Goal: Communication & Community: Answer question/provide support

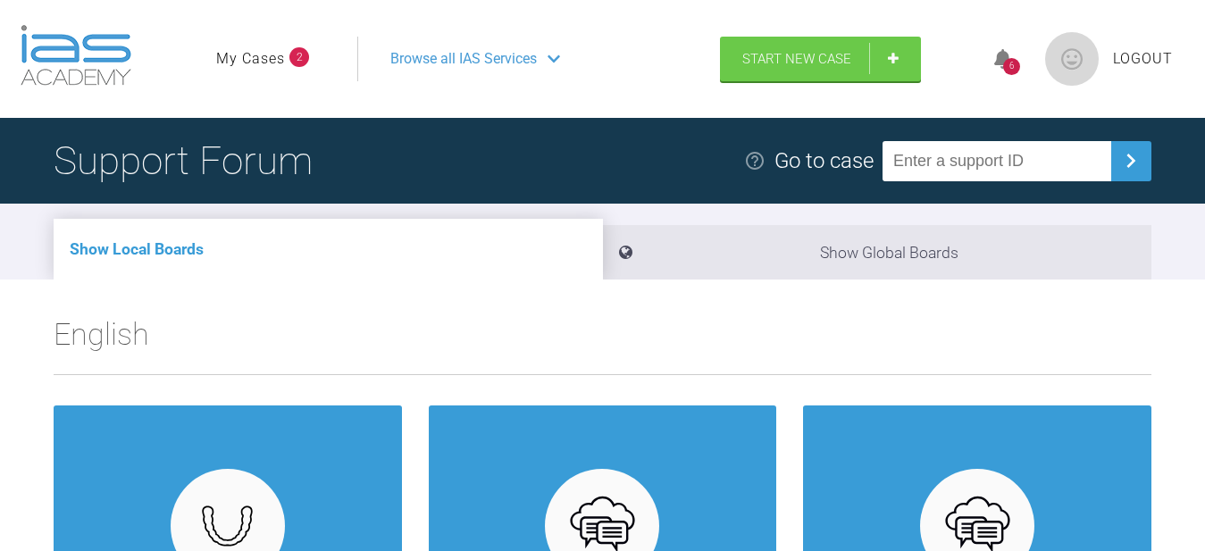
click at [1036, 164] on input "text" at bounding box center [996, 161] width 229 height 40
click at [262, 59] on link "My Cases" at bounding box center [250, 58] width 69 height 23
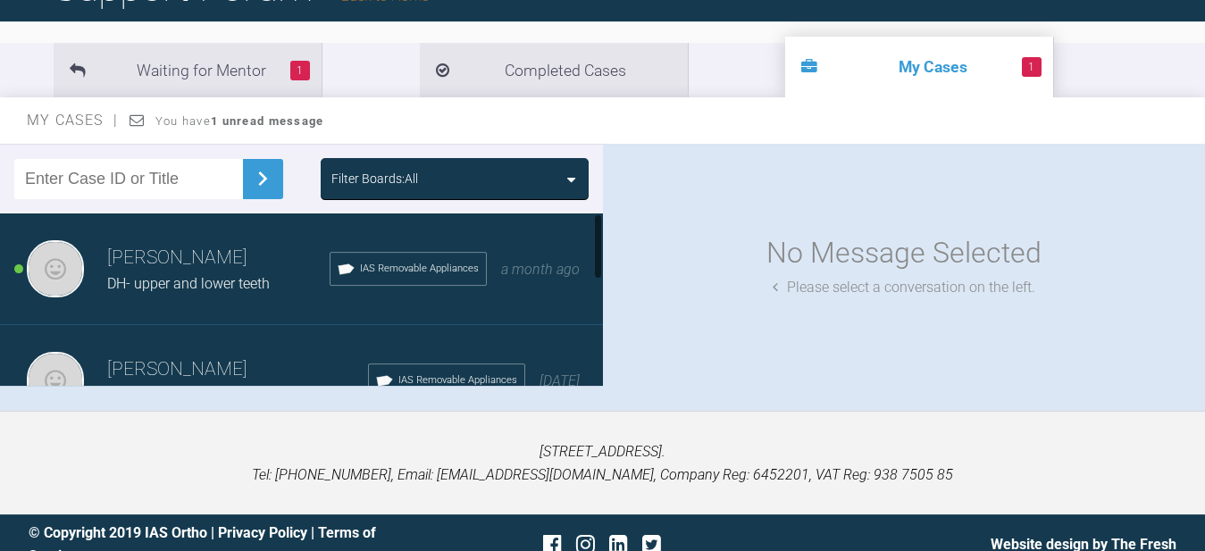
scroll to position [174, 0]
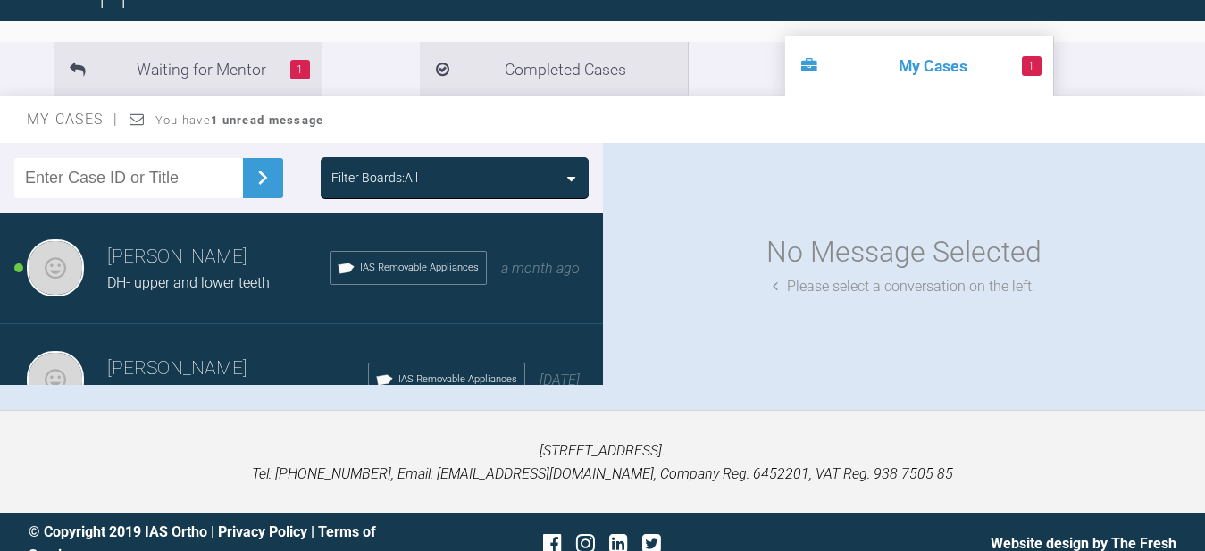
click at [205, 276] on span "DH- upper and lower teeth" at bounding box center [188, 282] width 163 height 17
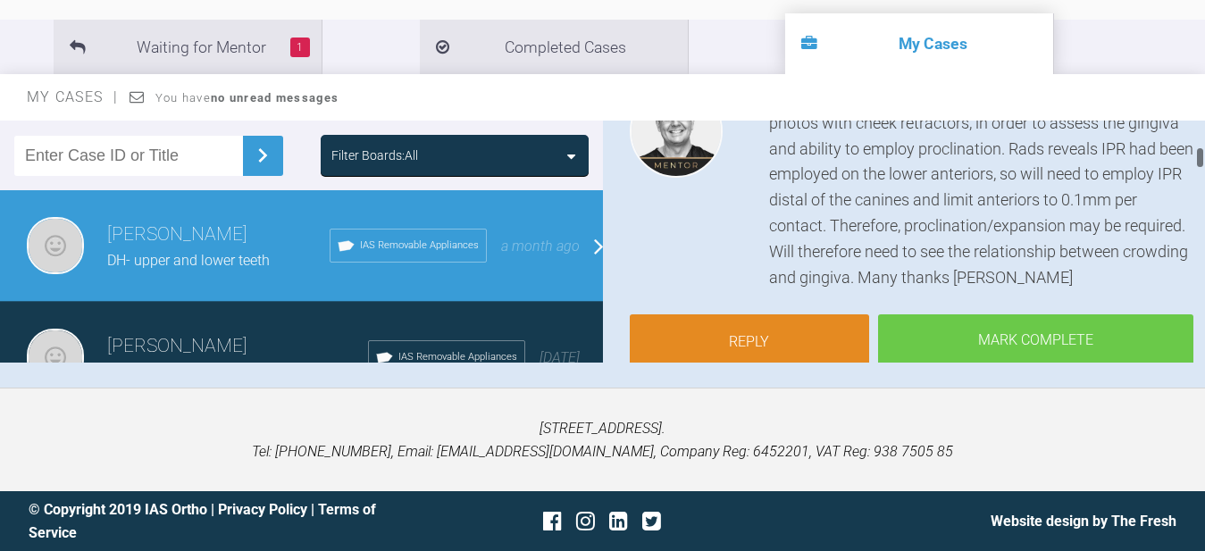
scroll to position [368, 0]
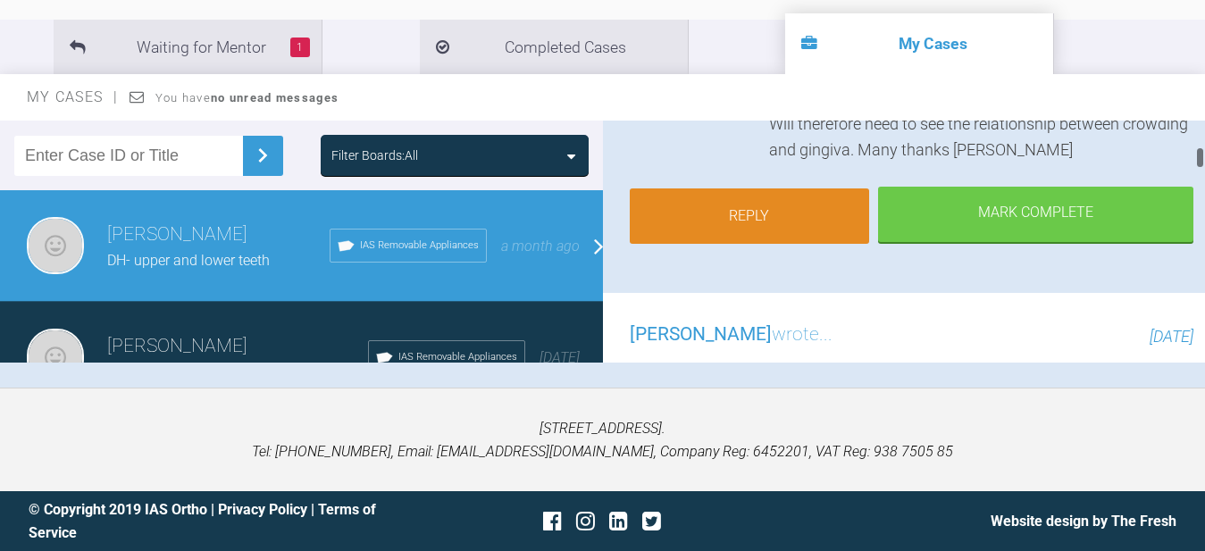
click at [785, 231] on link "Reply" at bounding box center [750, 215] width 240 height 55
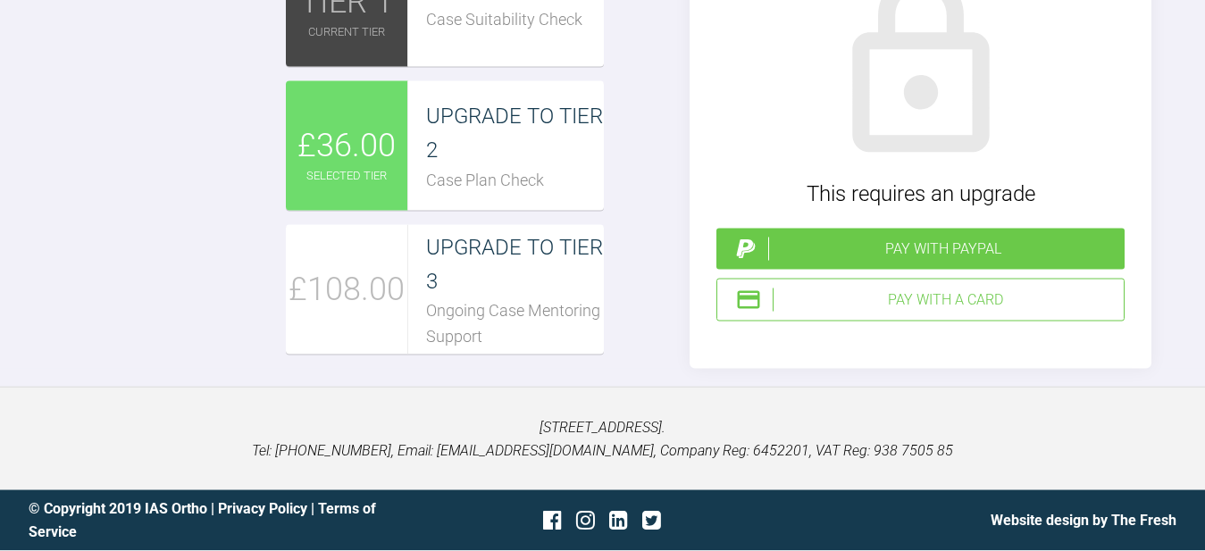
scroll to position [3545, 0]
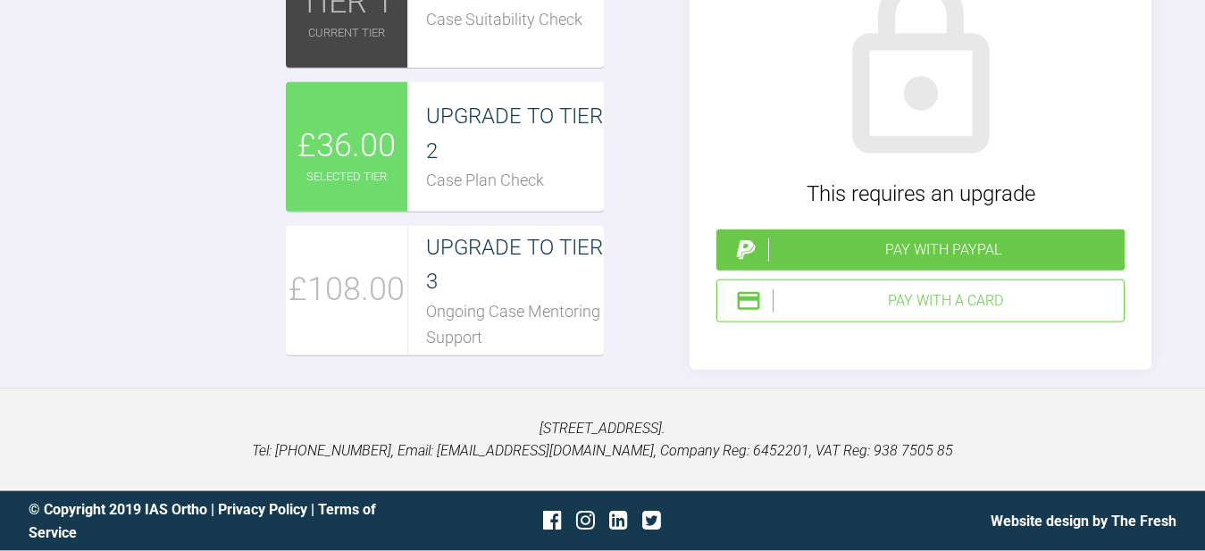
scroll to position [3525, 0]
type textarea "Hi [PERSON_NAME], Thank you for your reply. Sorry for the delay. I had to arran…"
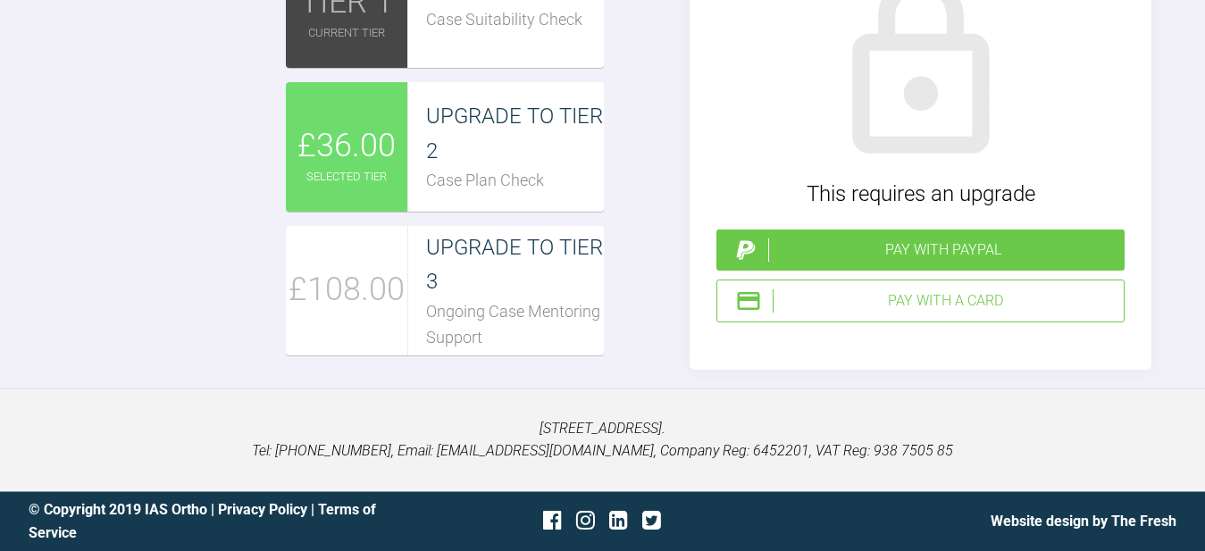
type input "C:\fakepath\IMG-20250808-WA0004.jpg"
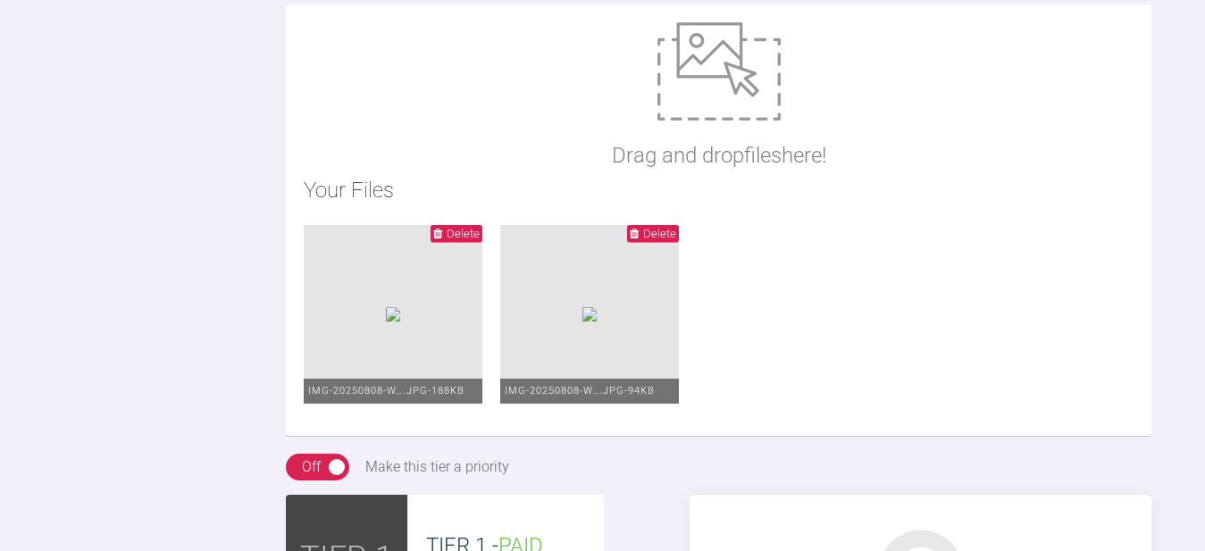
scroll to position [3278, 0]
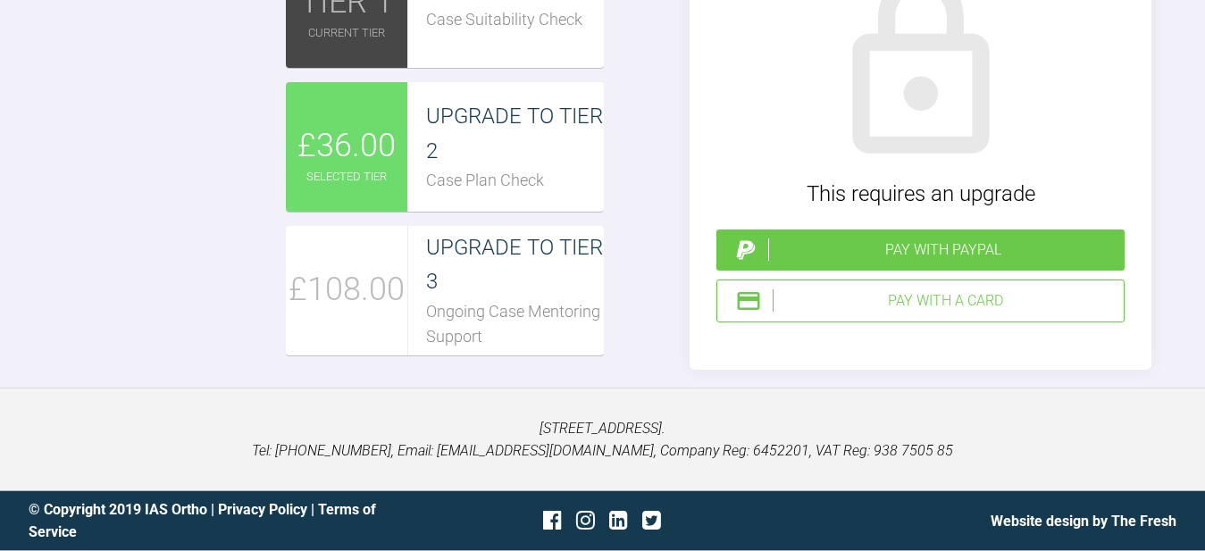
scroll to position [4218, 0]
click at [337, 29] on span "TIER 1" at bounding box center [346, 3] width 93 height 52
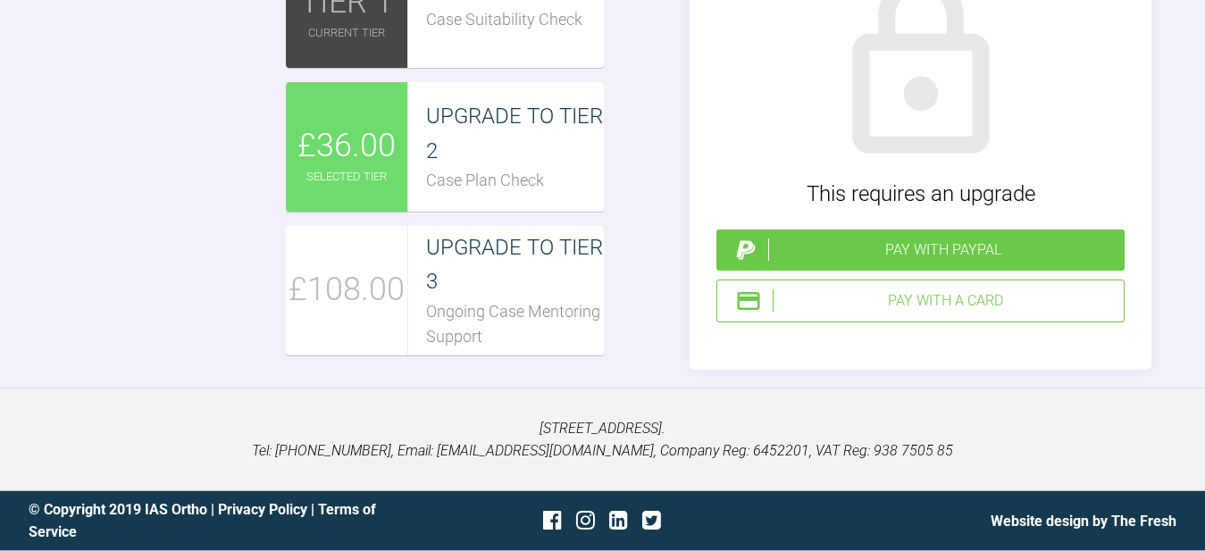
click at [347, 29] on span "TIER 1" at bounding box center [346, 3] width 93 height 52
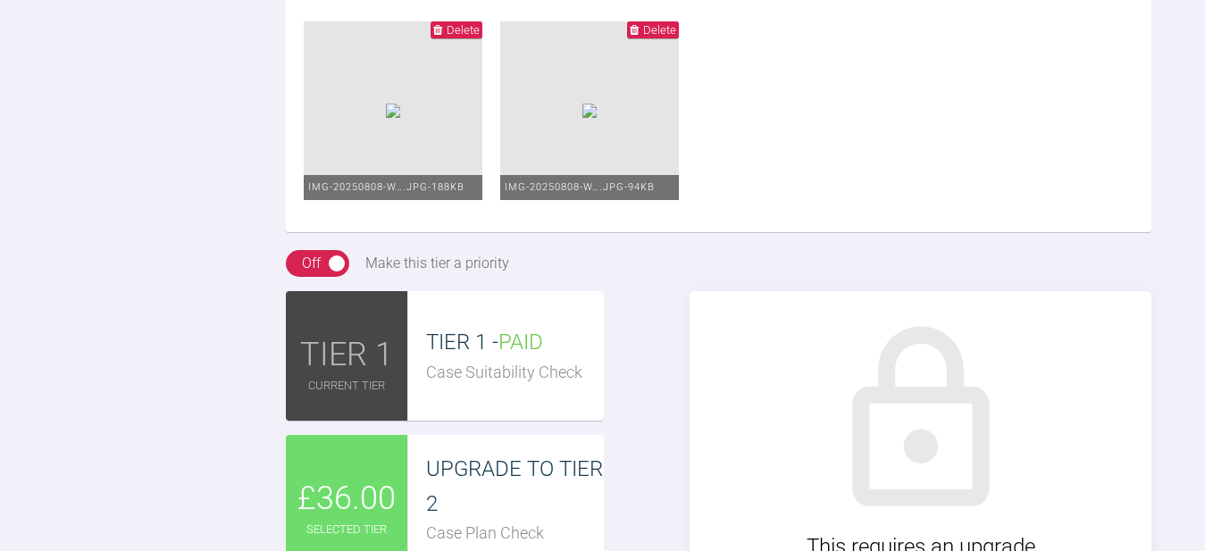
scroll to position [3465, 0]
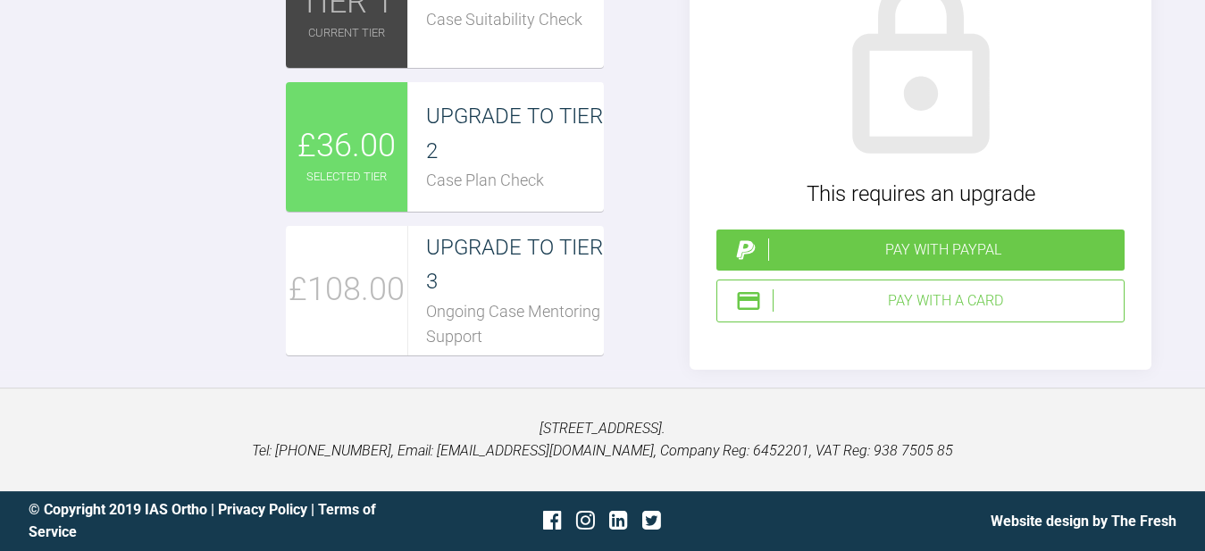
scroll to position [4104, 0]
click at [378, 68] on div "TIER 1" at bounding box center [347, 3] width 122 height 130
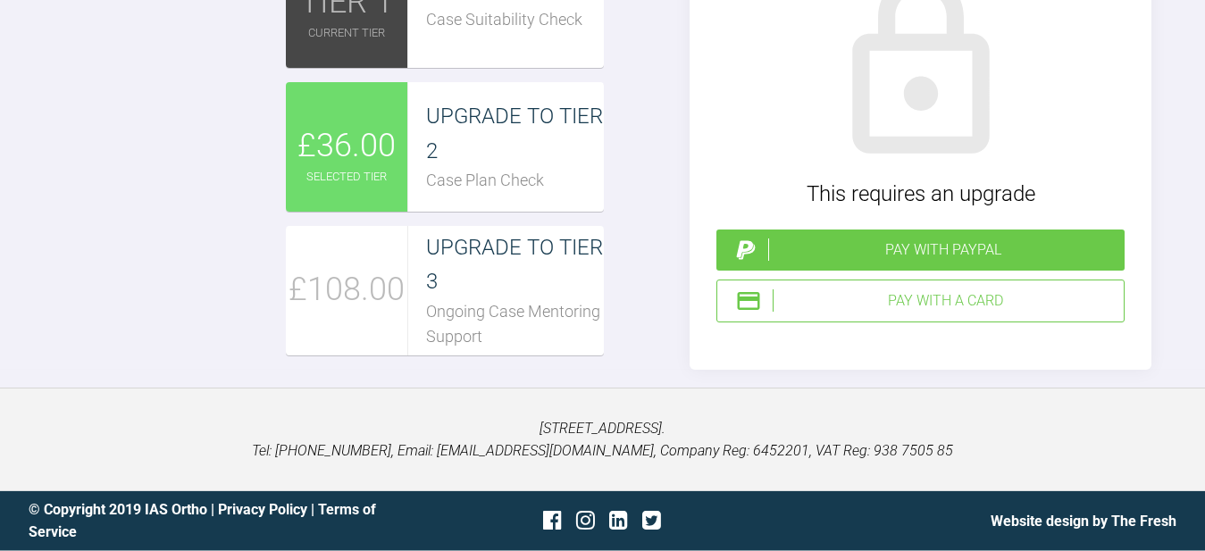
scroll to position [4286, 0]
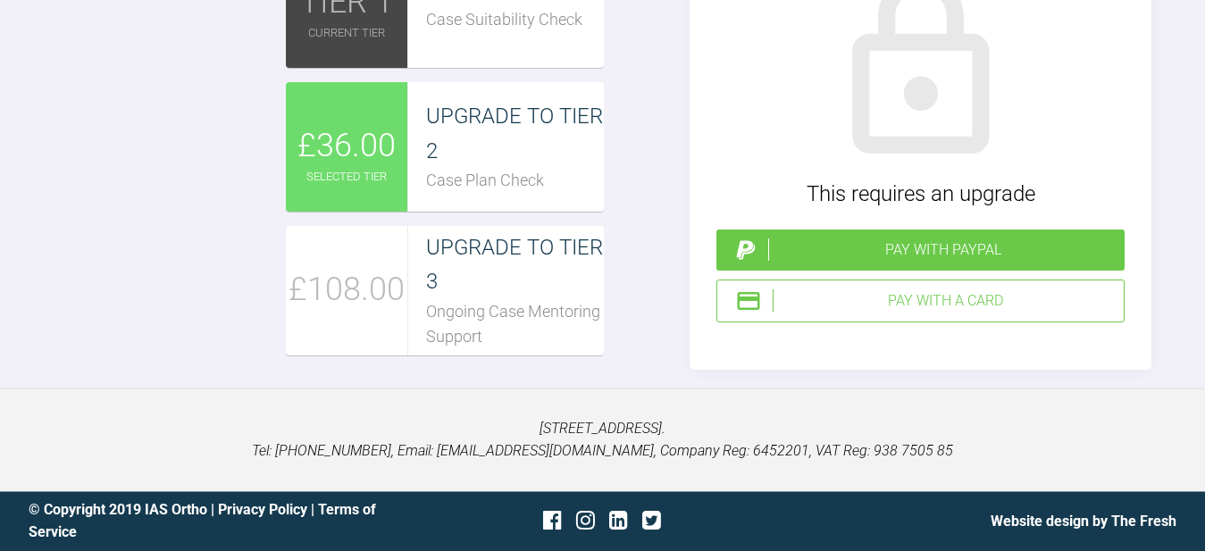
click at [938, 313] on div "Pay with a Card" at bounding box center [945, 300] width 344 height 23
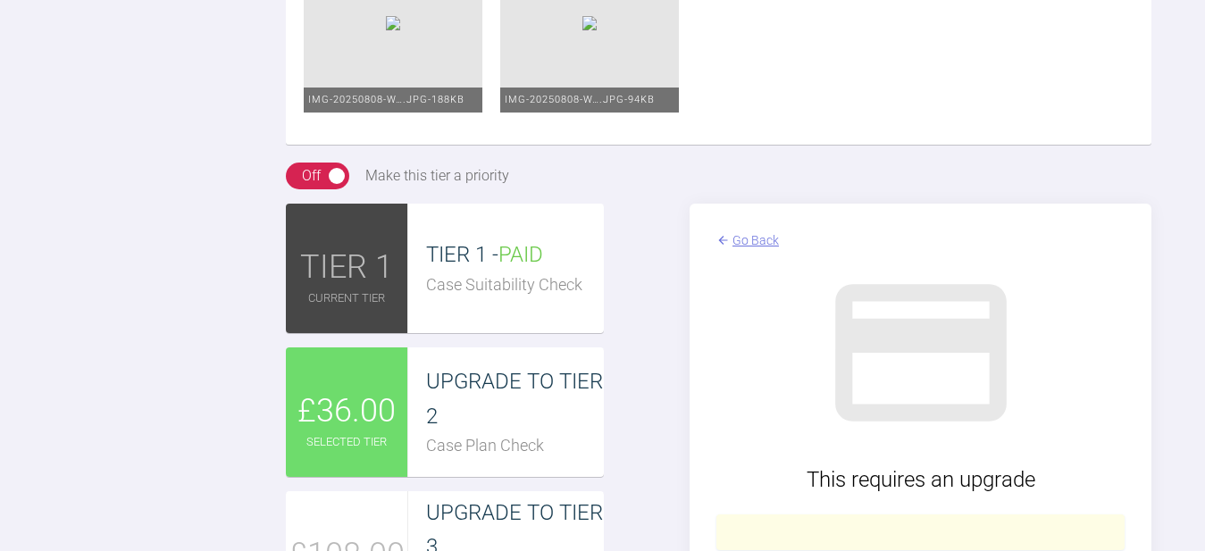
scroll to position [4371, 0]
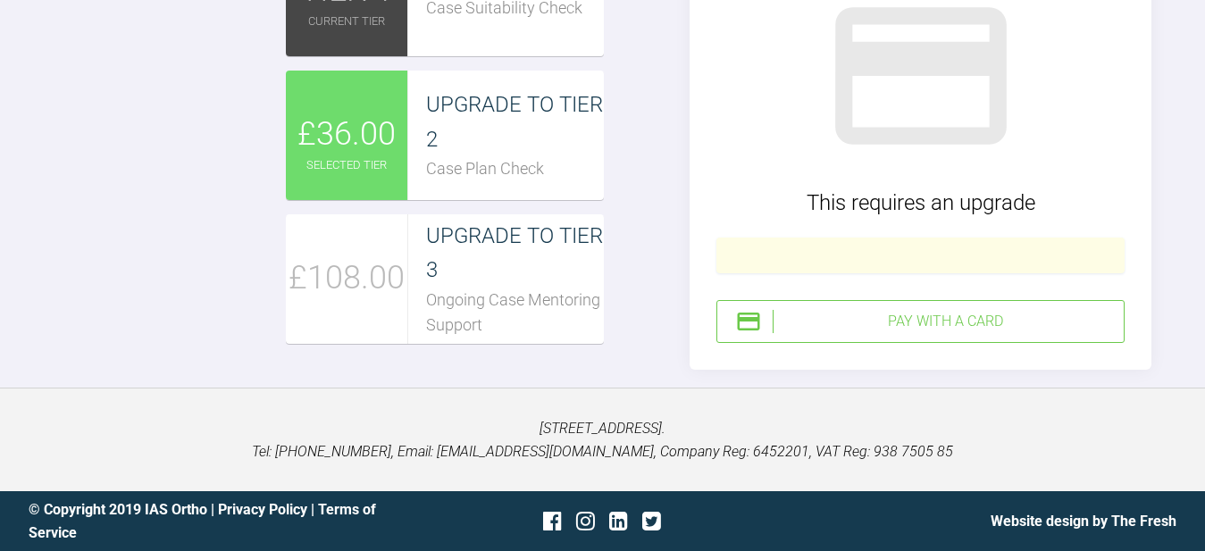
click at [850, 333] on div "Pay with a Card" at bounding box center [945, 321] width 344 height 23
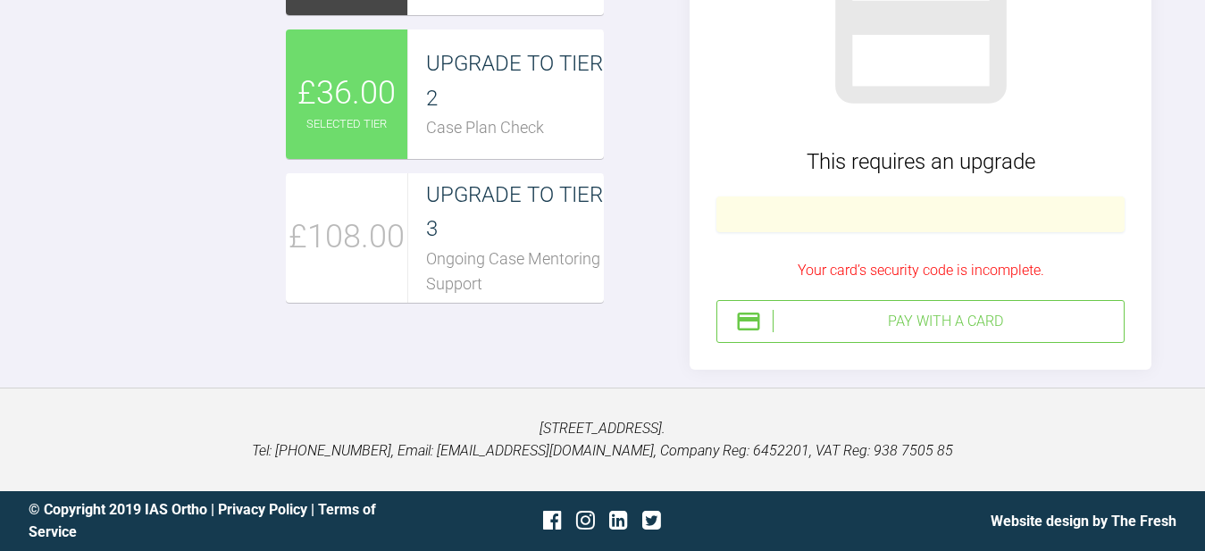
click at [1003, 333] on div "Pay with a Card" at bounding box center [945, 321] width 344 height 23
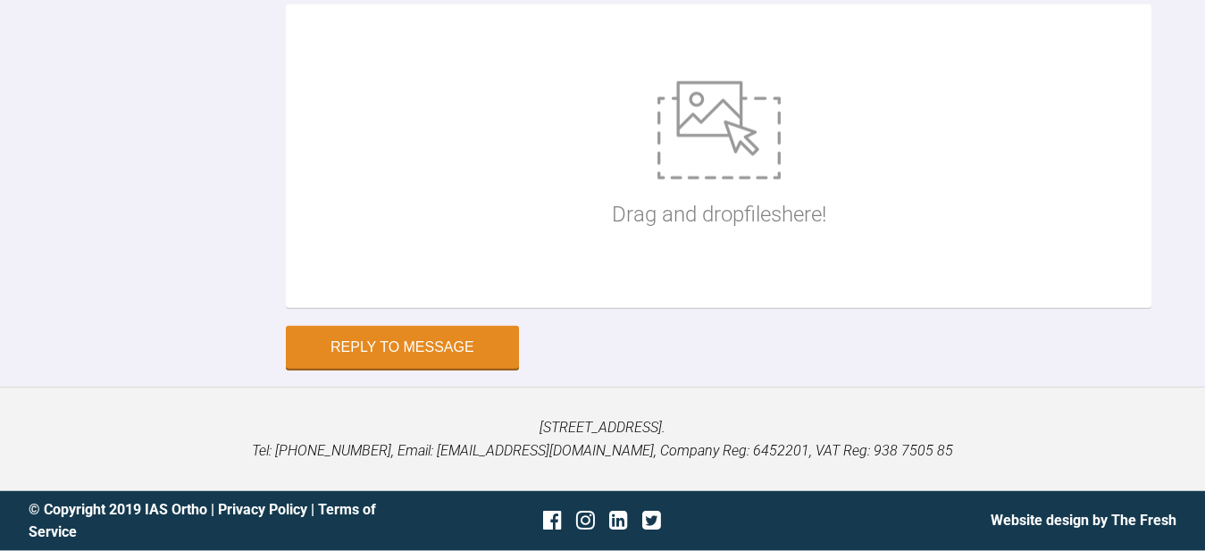
scroll to position [4213, 0]
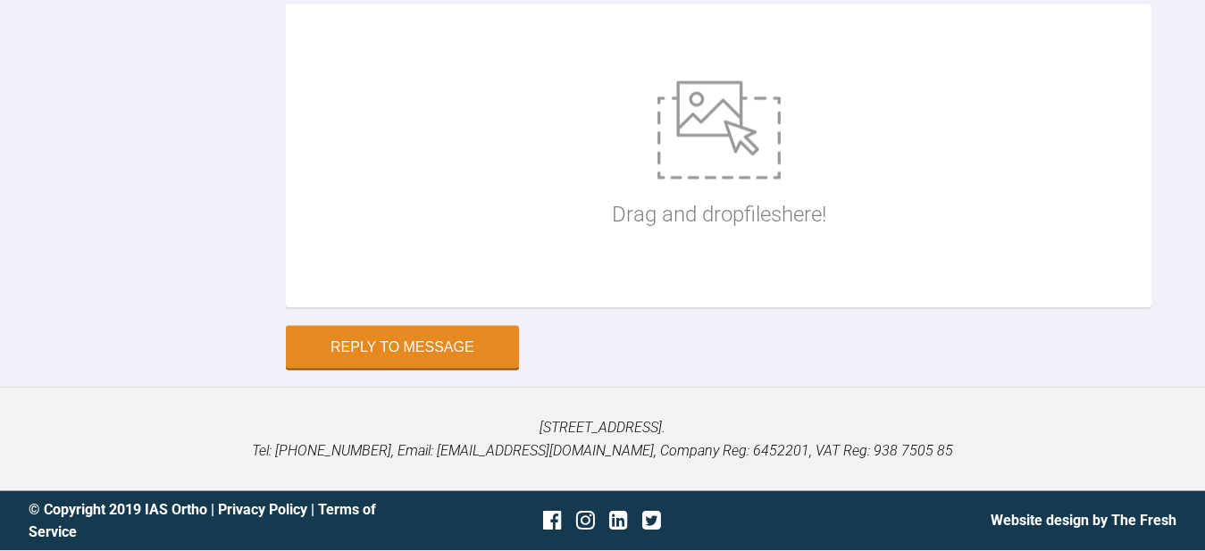
click at [778, 180] on img at bounding box center [718, 130] width 123 height 98
type input "C:\fakepath\IMG-20250808-WA0004.jpg"
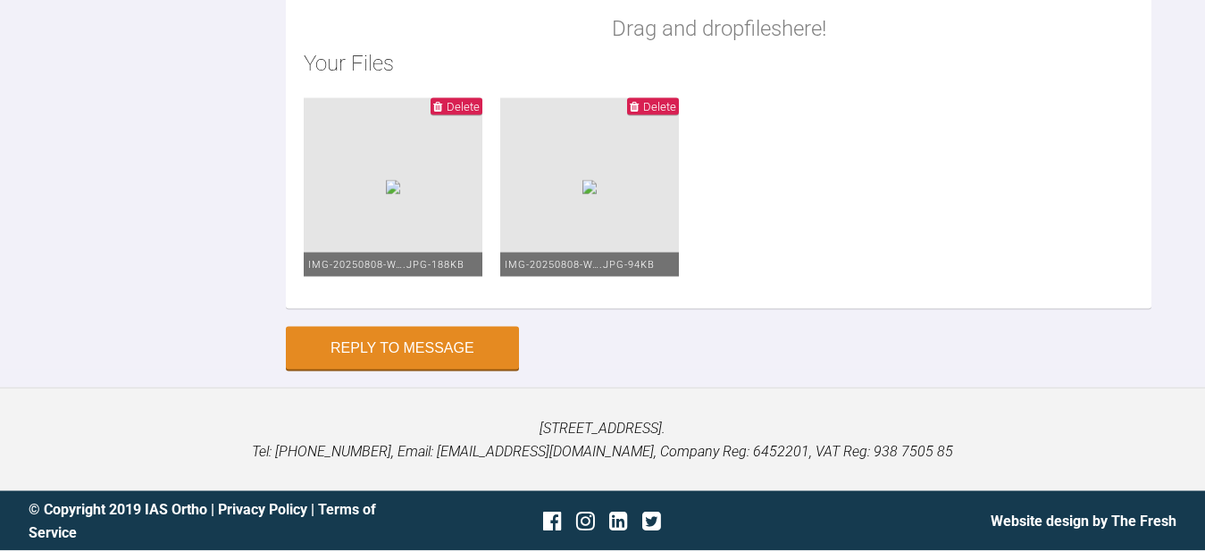
scroll to position [4504, 0]
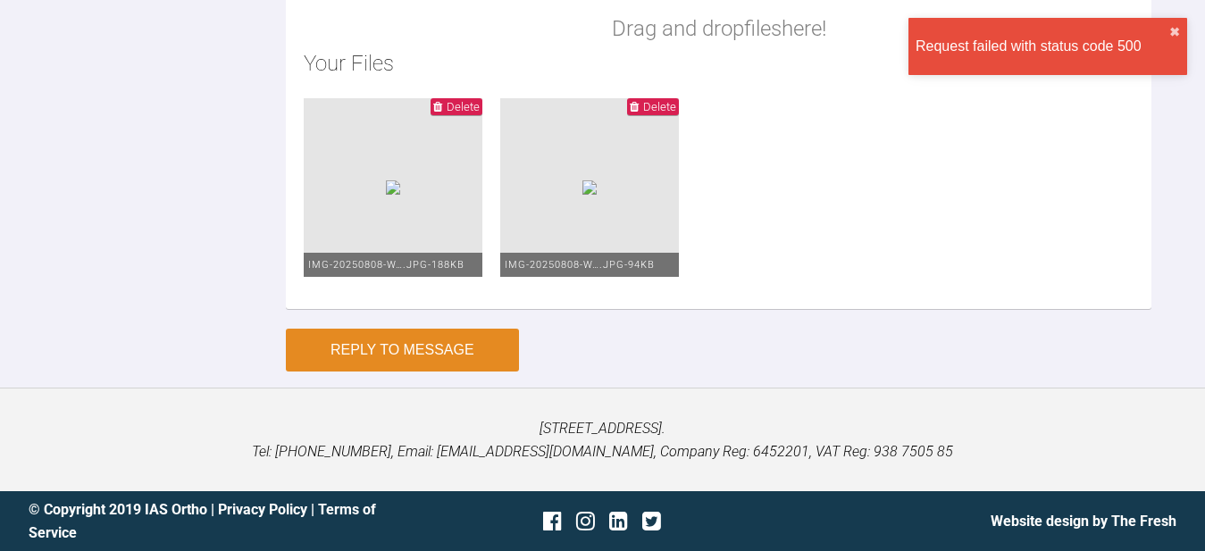
click at [435, 354] on button "Reply to Message" at bounding box center [402, 350] width 233 height 43
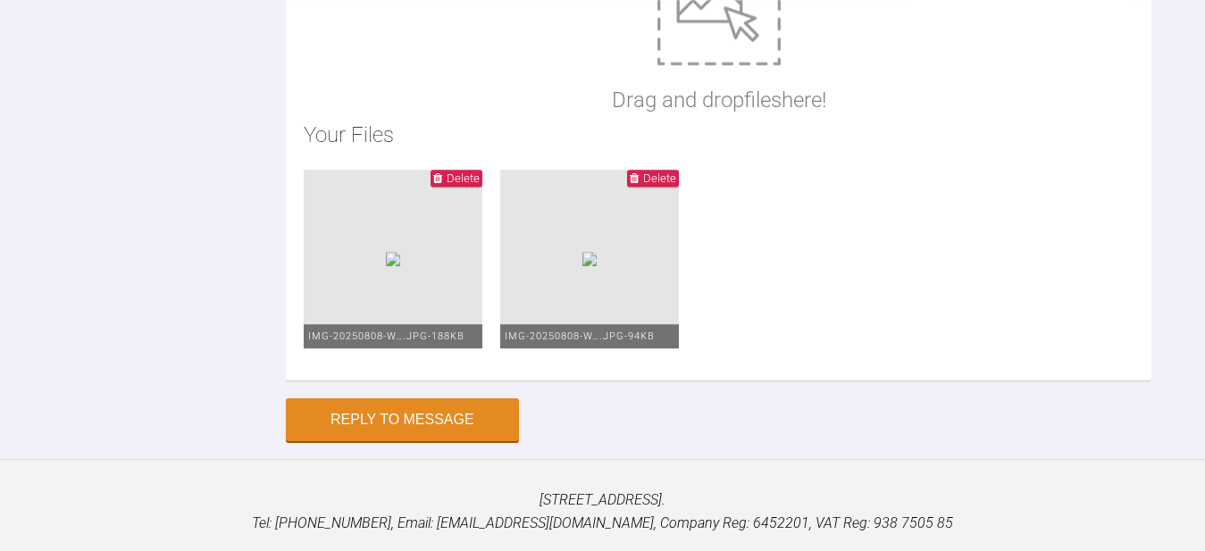
scroll to position [3925, 0]
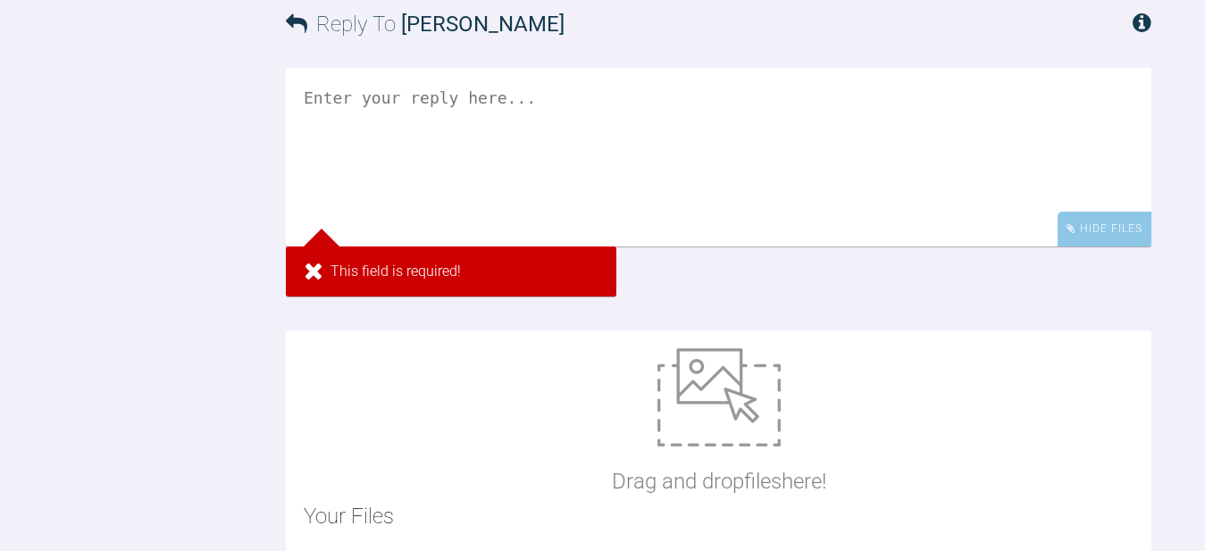
scroll to position [3553, 0]
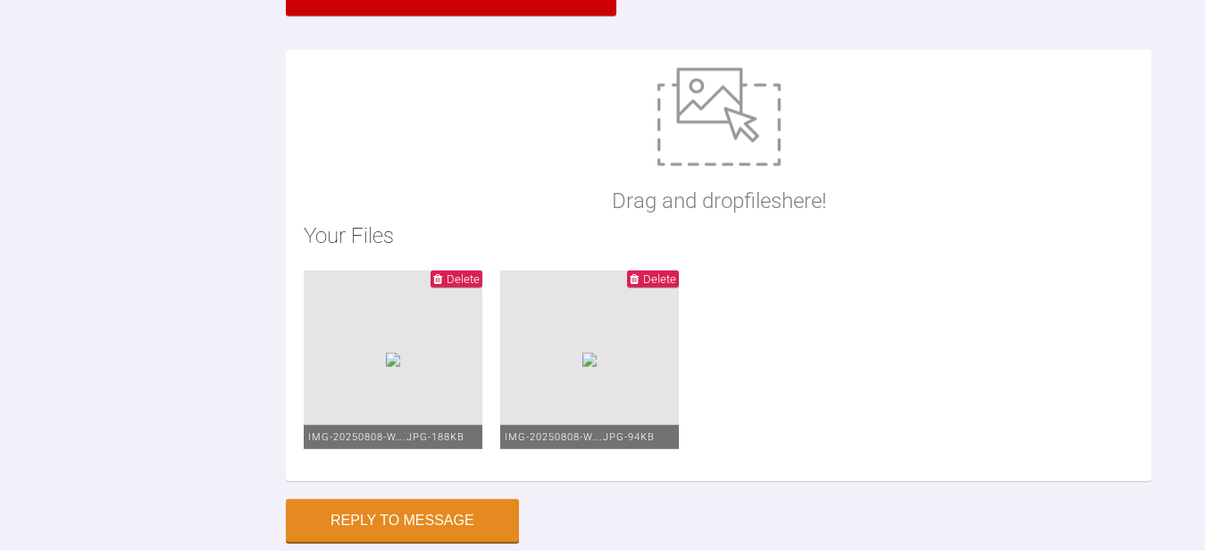
scroll to position [3964, 0]
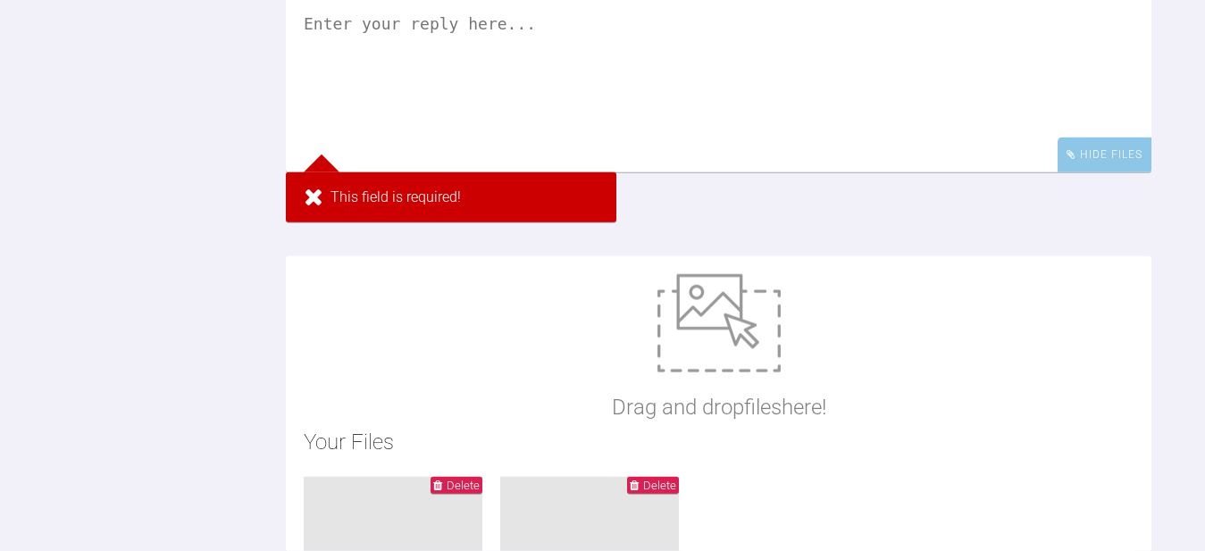
scroll to position [3629, 0]
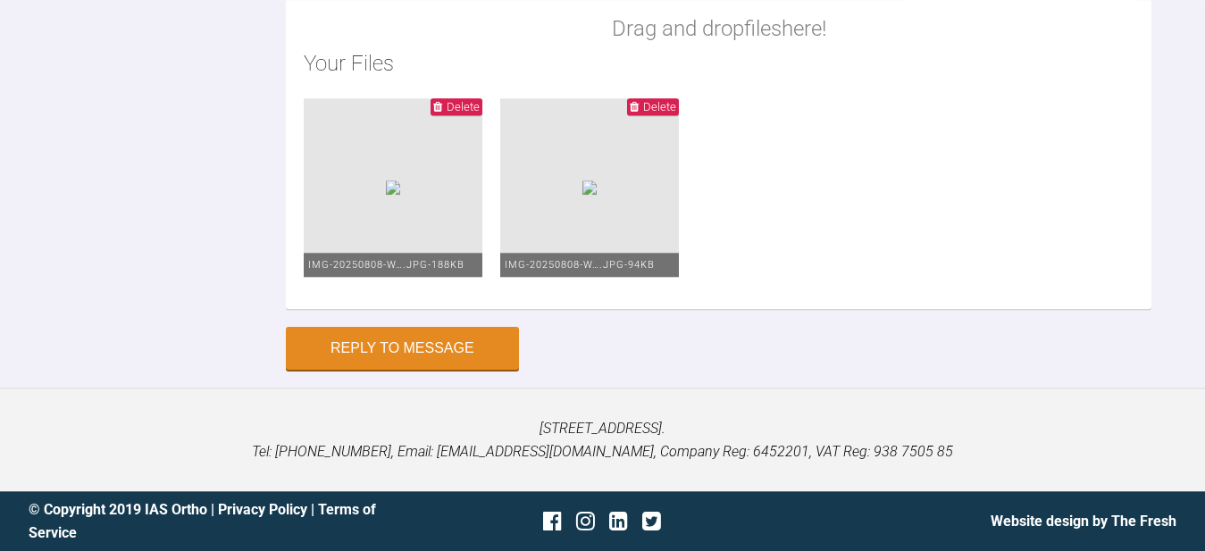
scroll to position [4102, 0]
type textarea "."
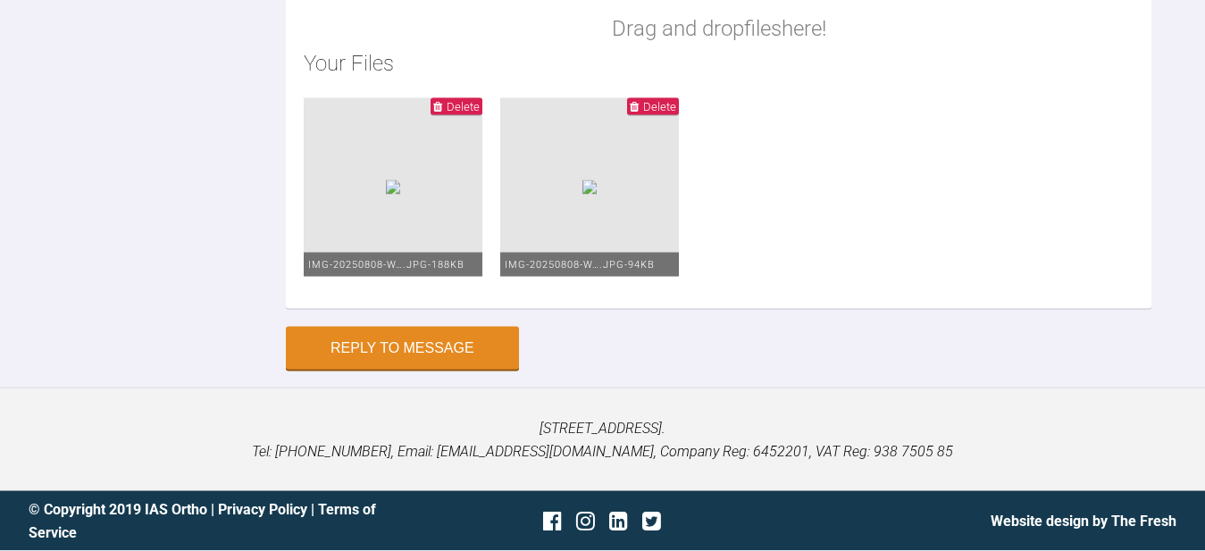
scroll to position [4207, 0]
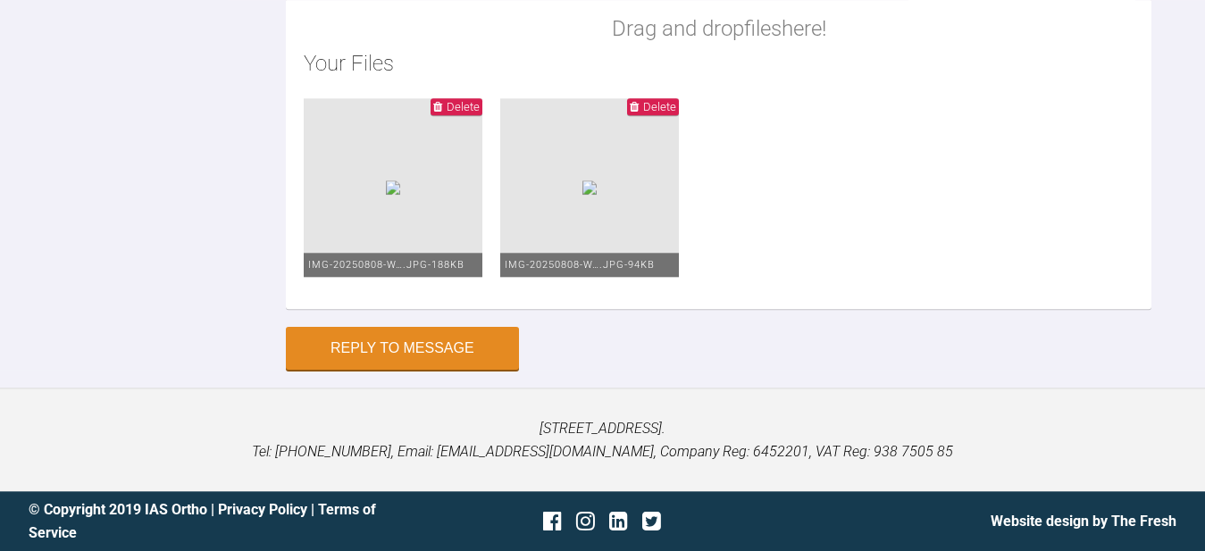
type textarea "T"
type textarea "."
click at [425, 347] on button "Reply to Message" at bounding box center [402, 350] width 233 height 43
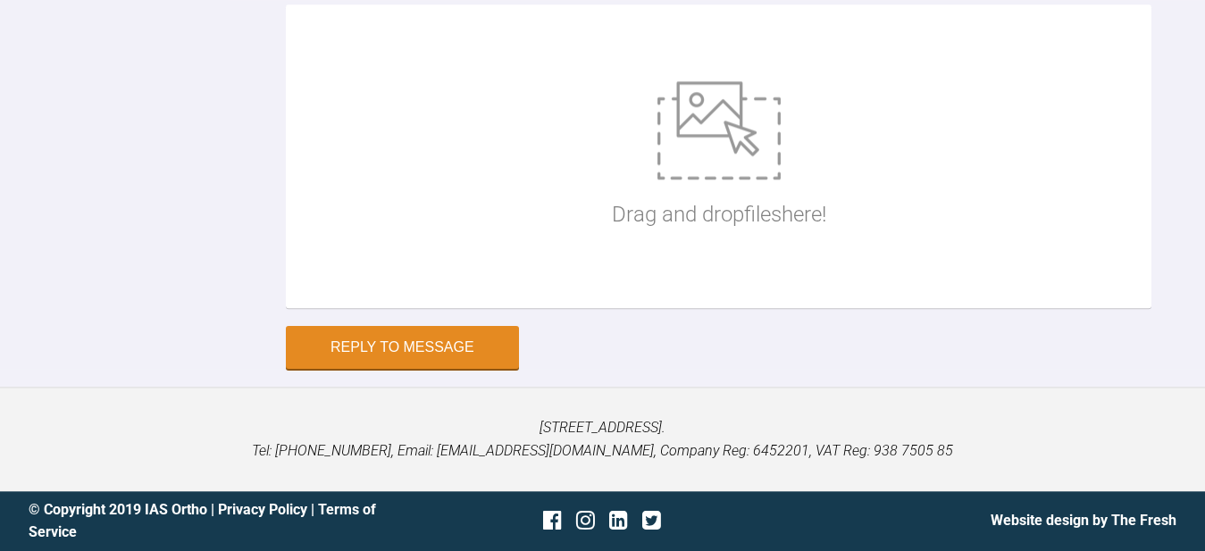
scroll to position [4930, 0]
click at [719, 159] on img at bounding box center [718, 130] width 123 height 98
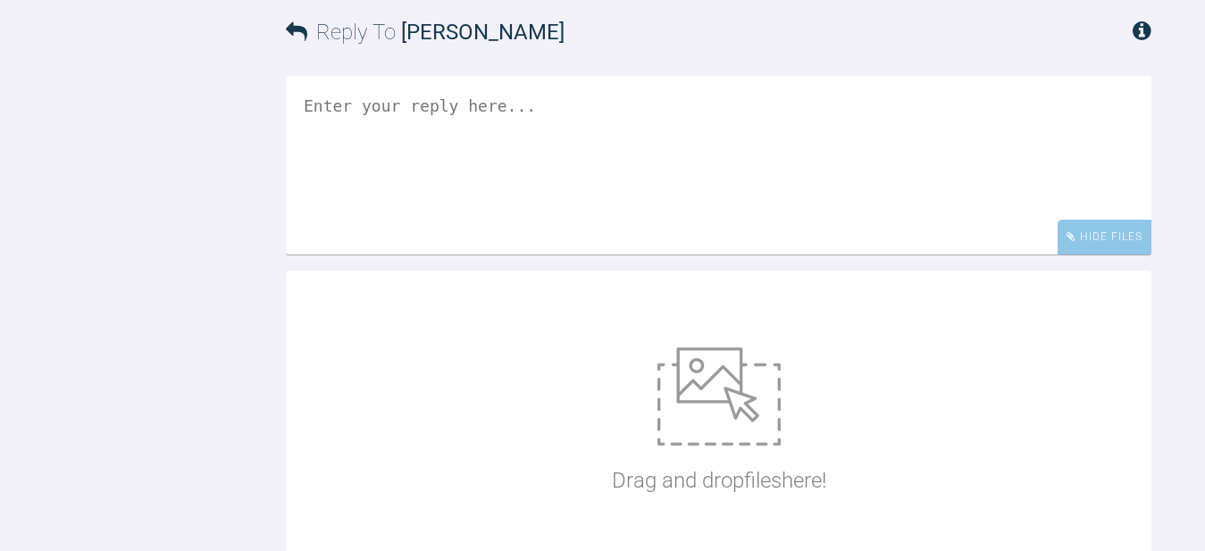
scroll to position [4101, 0]
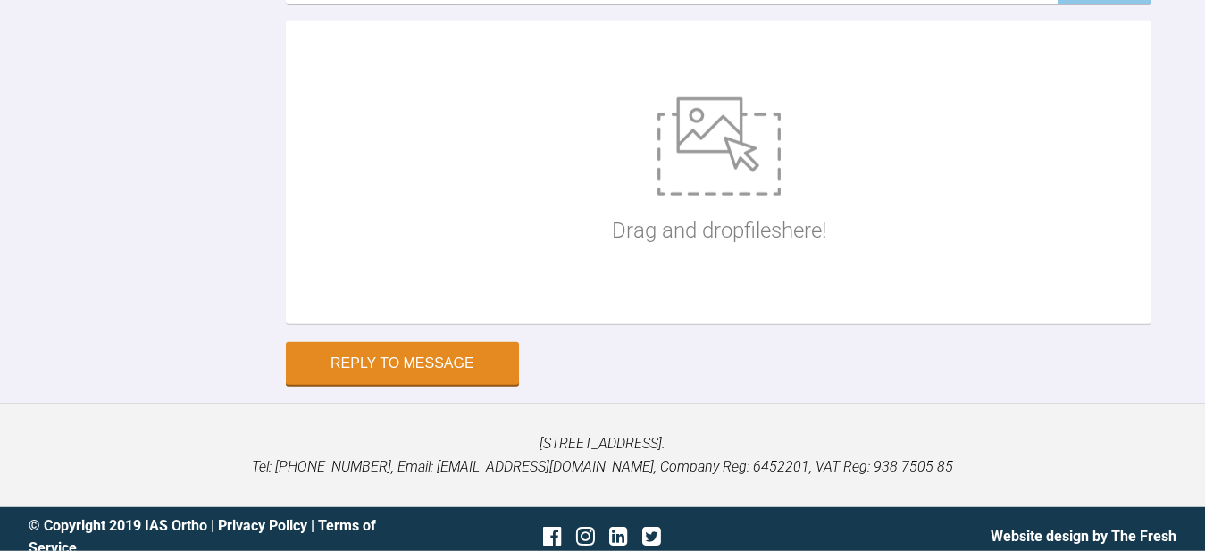
scroll to position [4349, 0]
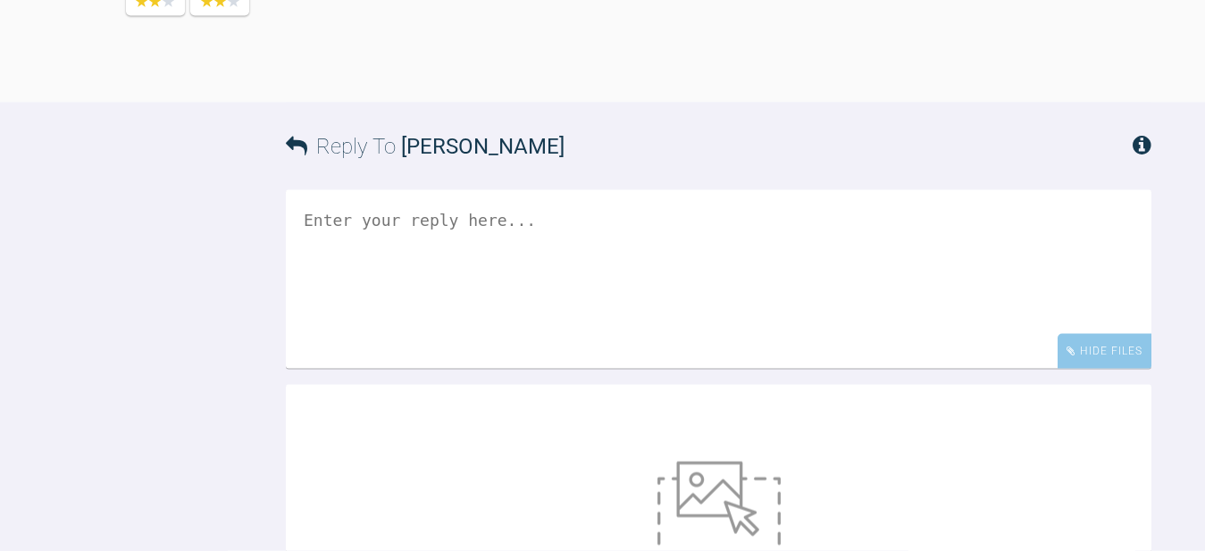
scroll to position [3985, 0]
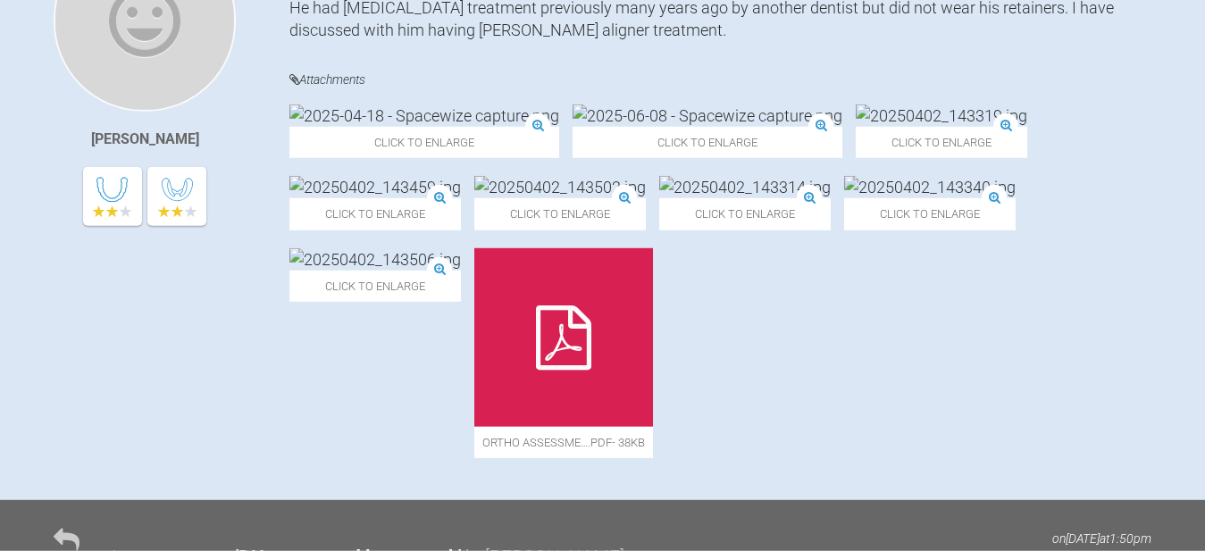
scroll to position [0, 0]
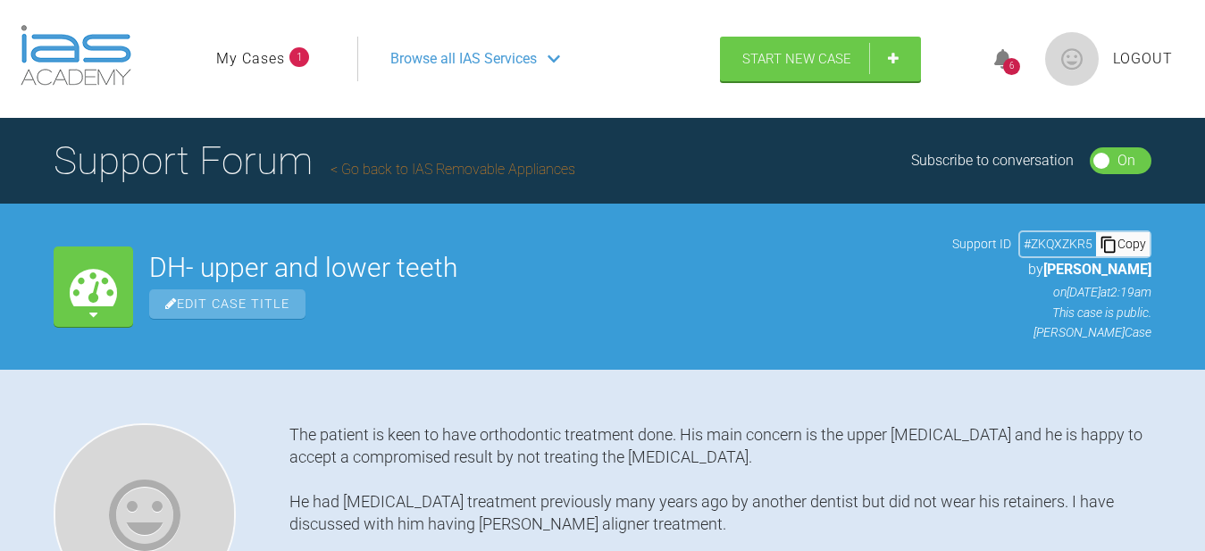
click at [96, 316] on icon at bounding box center [93, 314] width 8 height 14
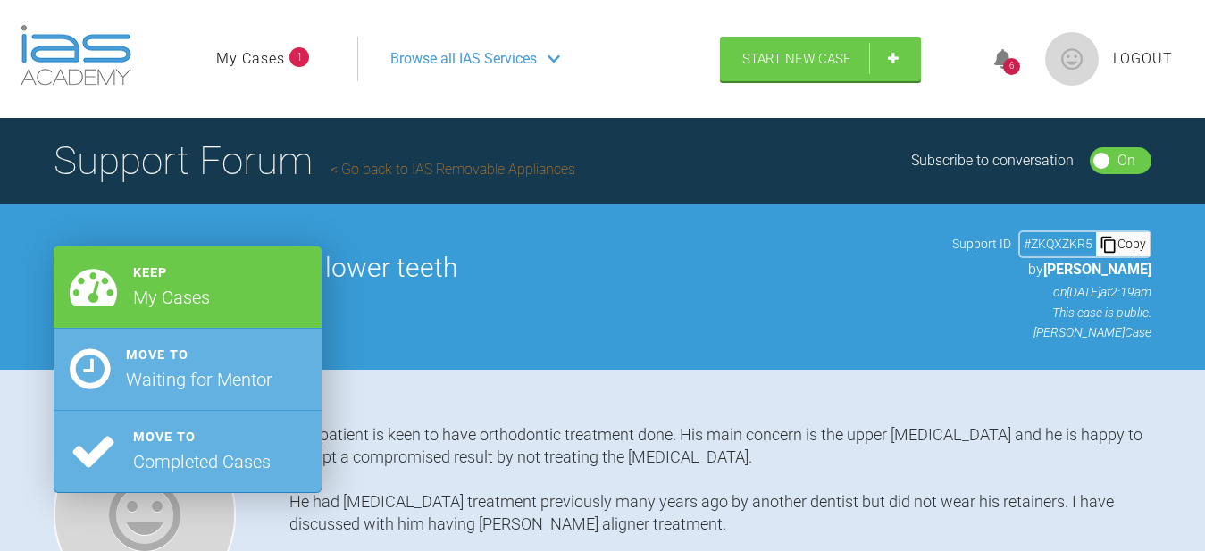
click at [672, 331] on div "DH- upper and lower teeth Edit Case Title Support ID # ZKQXZKR5 Copy by [PERSON…" at bounding box center [650, 286] width 1002 height 112
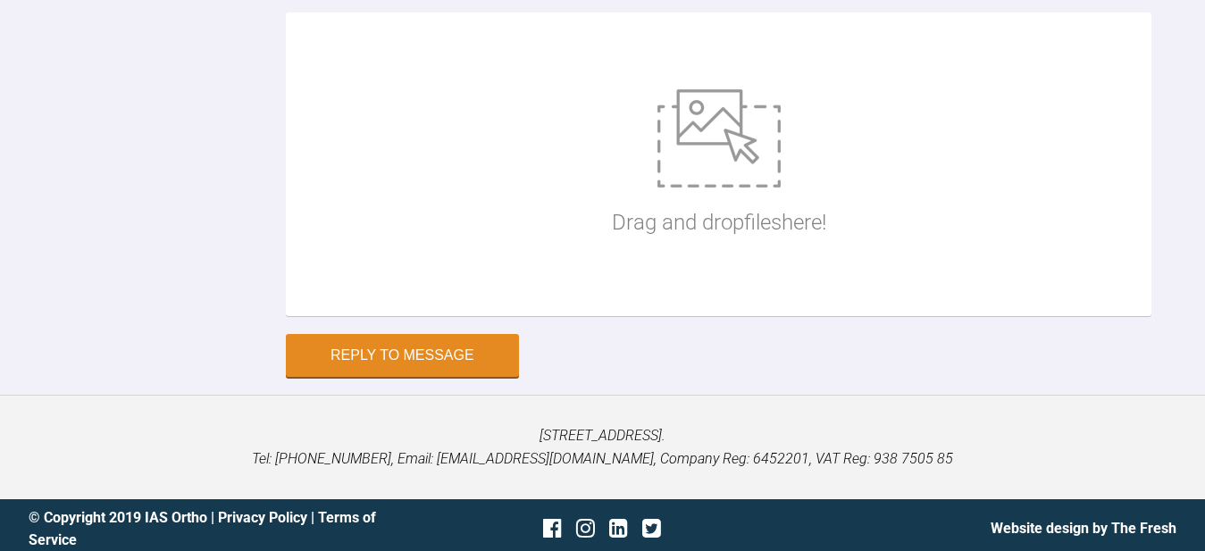
scroll to position [4360, 0]
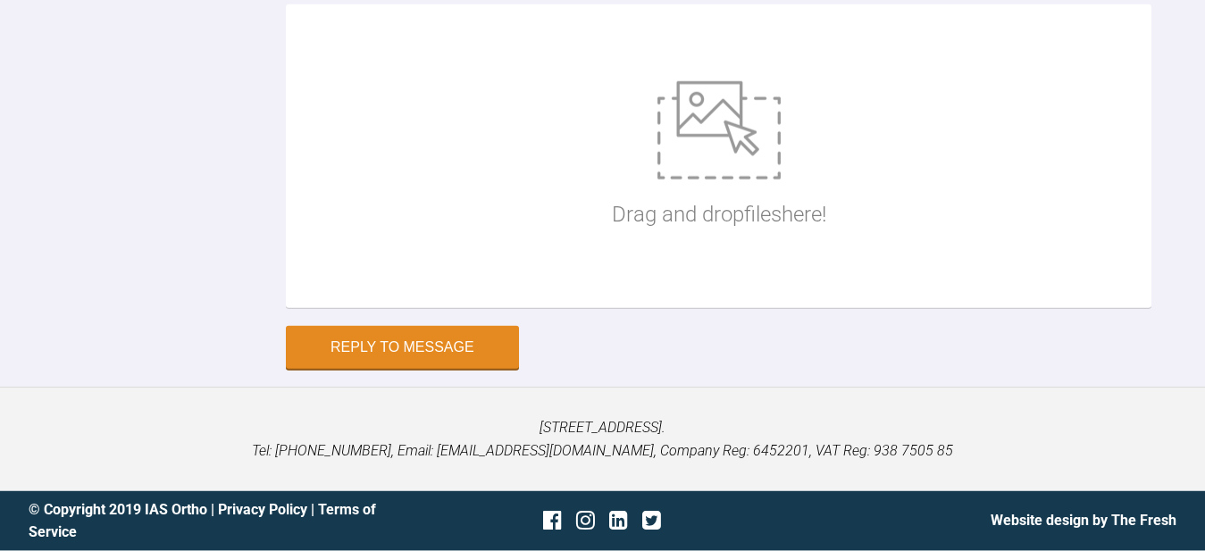
scroll to position [4708, 0]
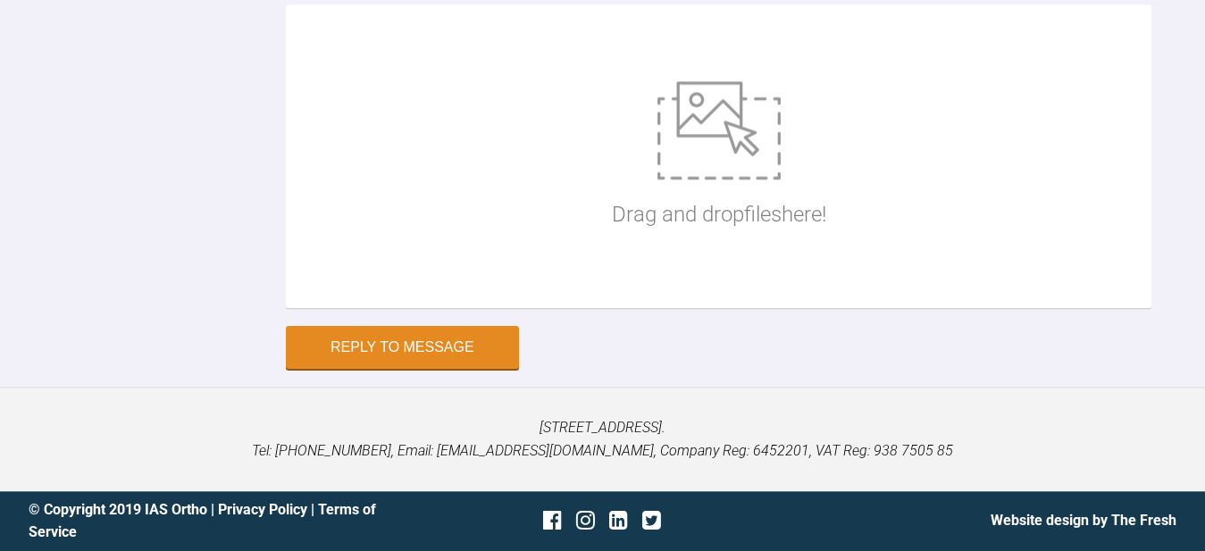
click at [764, 180] on img at bounding box center [718, 130] width 123 height 98
type input "C:\fakepath\IMG-20250808-WA0004.jpg"
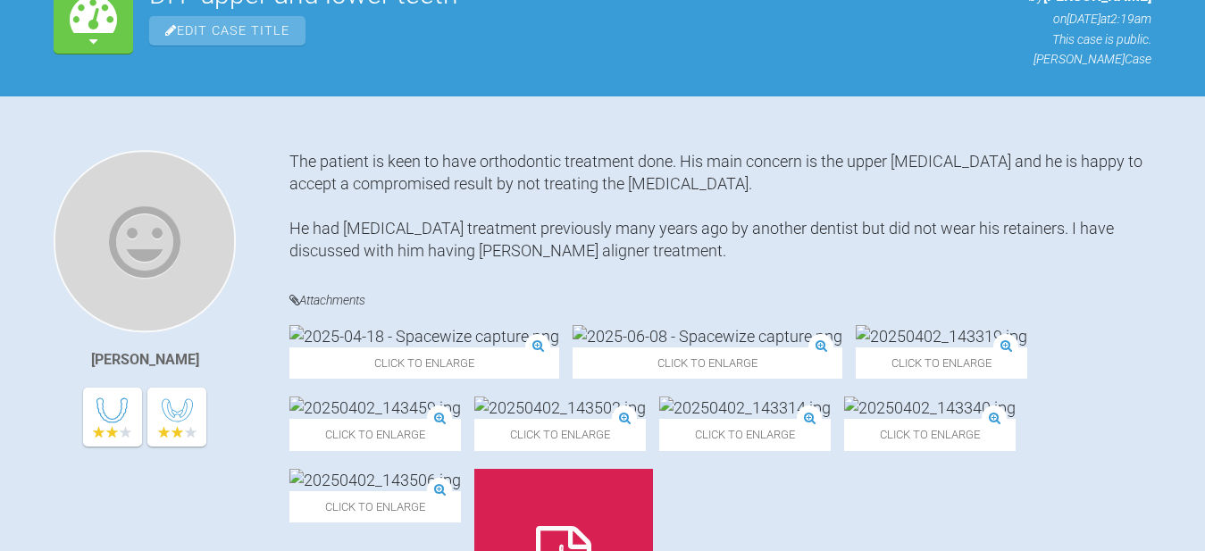
scroll to position [0, 0]
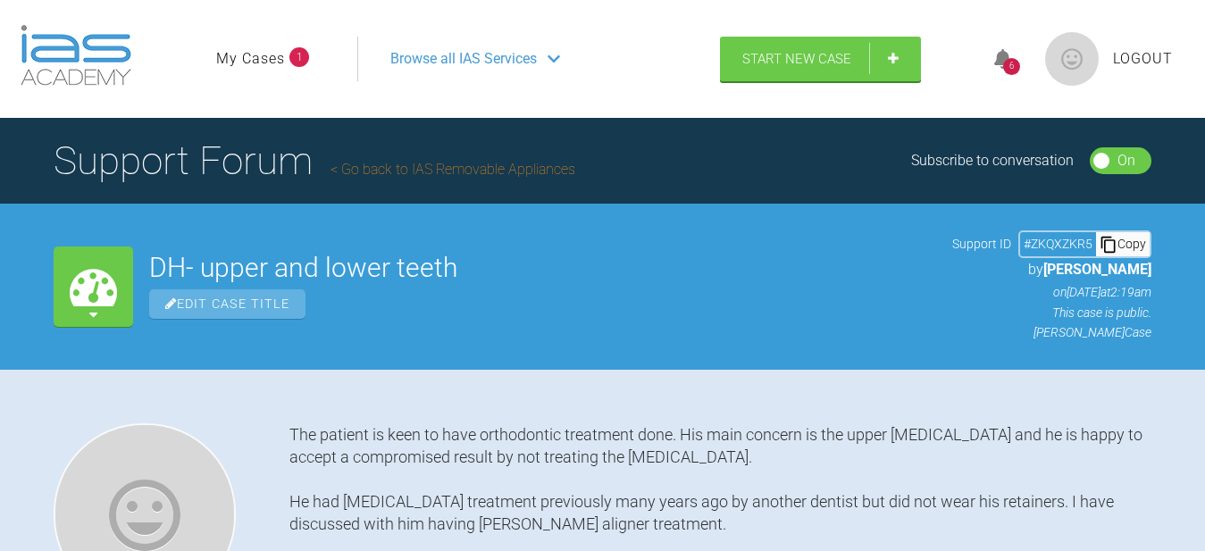
click at [62, 52] on img at bounding box center [76, 55] width 111 height 61
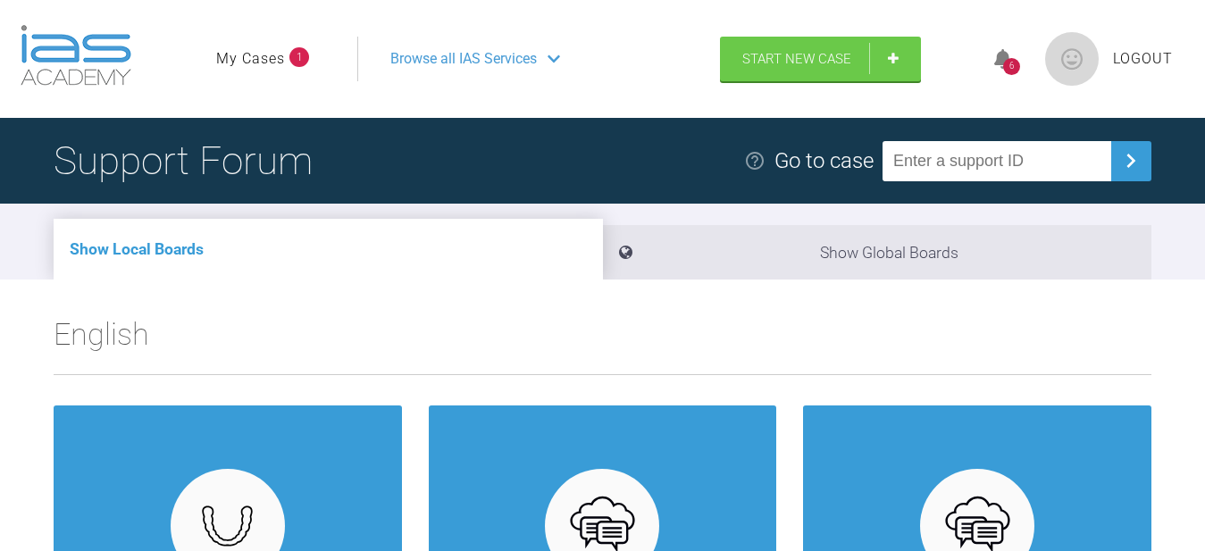
click at [233, 65] on link "My Cases" at bounding box center [250, 58] width 69 height 23
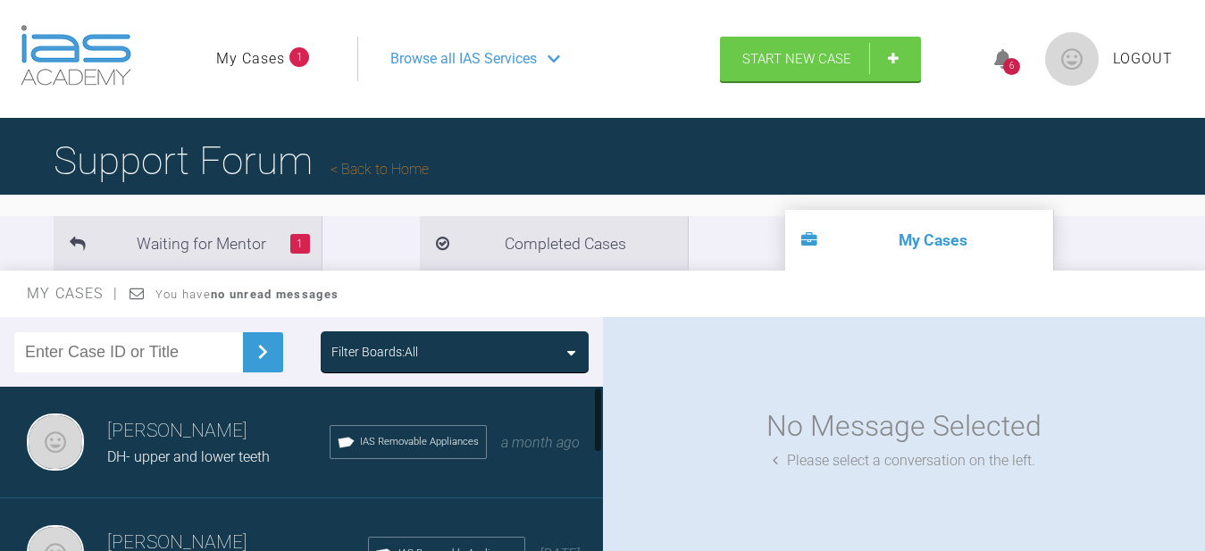
click at [230, 441] on h3 "[PERSON_NAME]" at bounding box center [218, 431] width 222 height 30
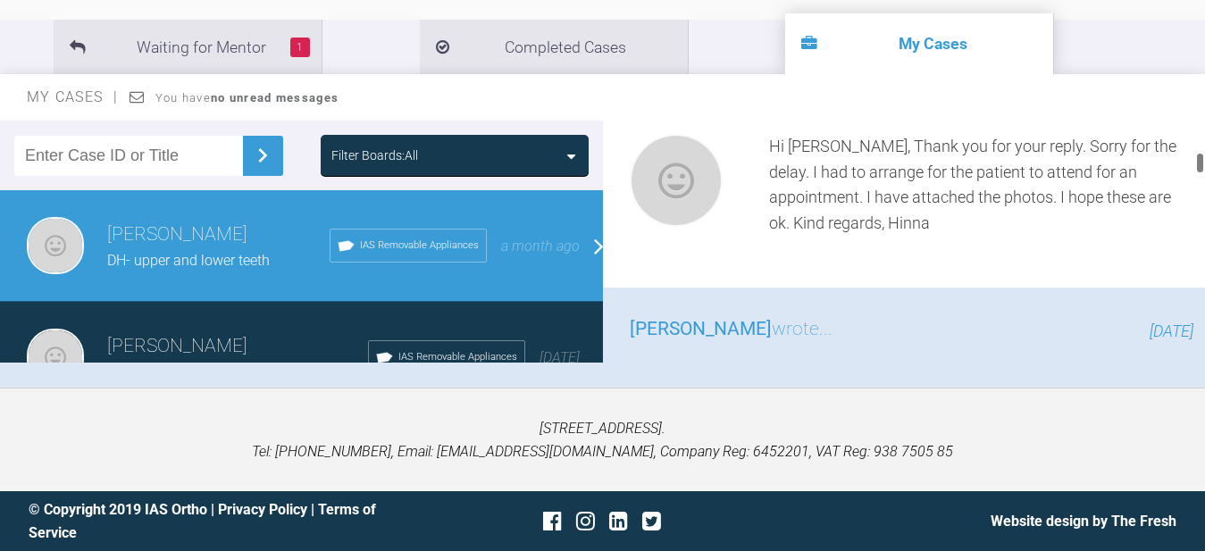
scroll to position [512, 0]
click at [831, 266] on div "Hinna Javed wrote... 4 minutes ago Hi Geoff, Thank you for your reply. Sorry fo…" at bounding box center [912, 166] width 618 height 247
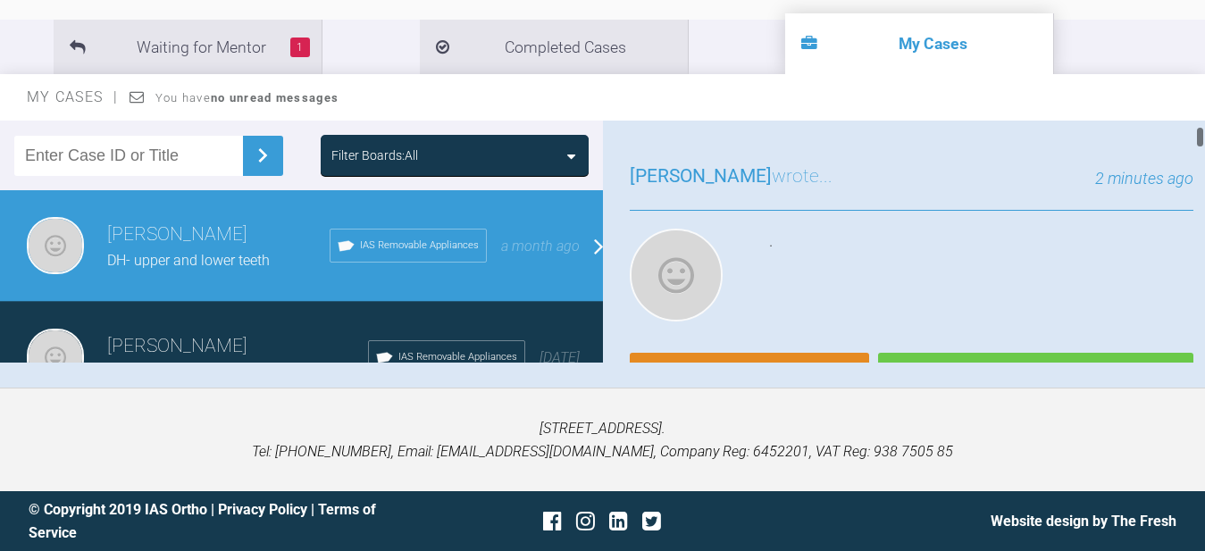
scroll to position [91, 0]
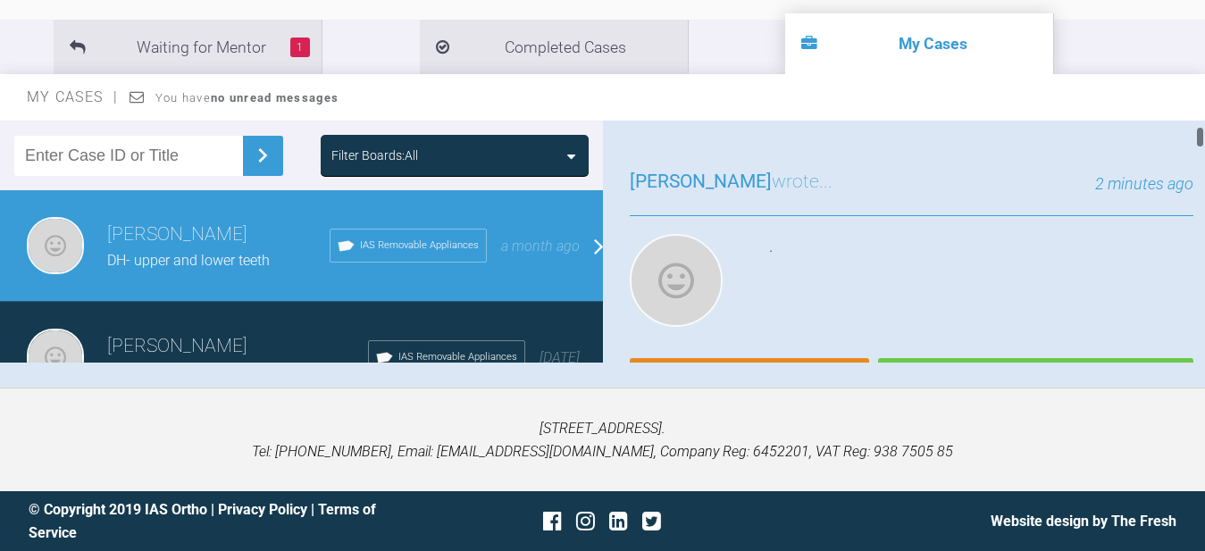
click at [679, 276] on img at bounding box center [676, 280] width 93 height 93
click at [936, 260] on div "." at bounding box center [981, 284] width 425 height 100
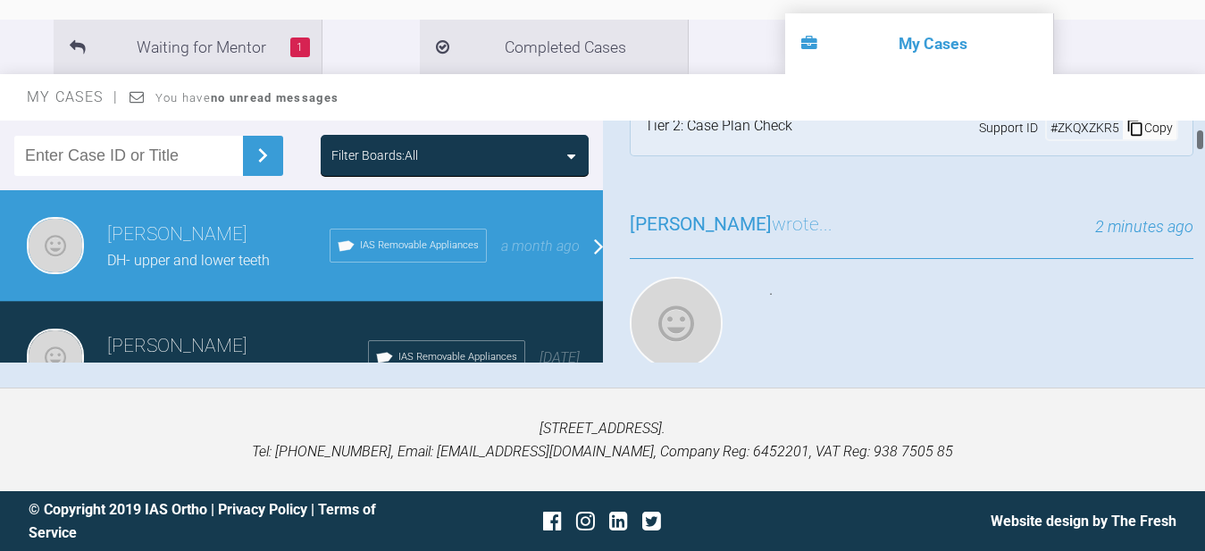
scroll to position [0, 0]
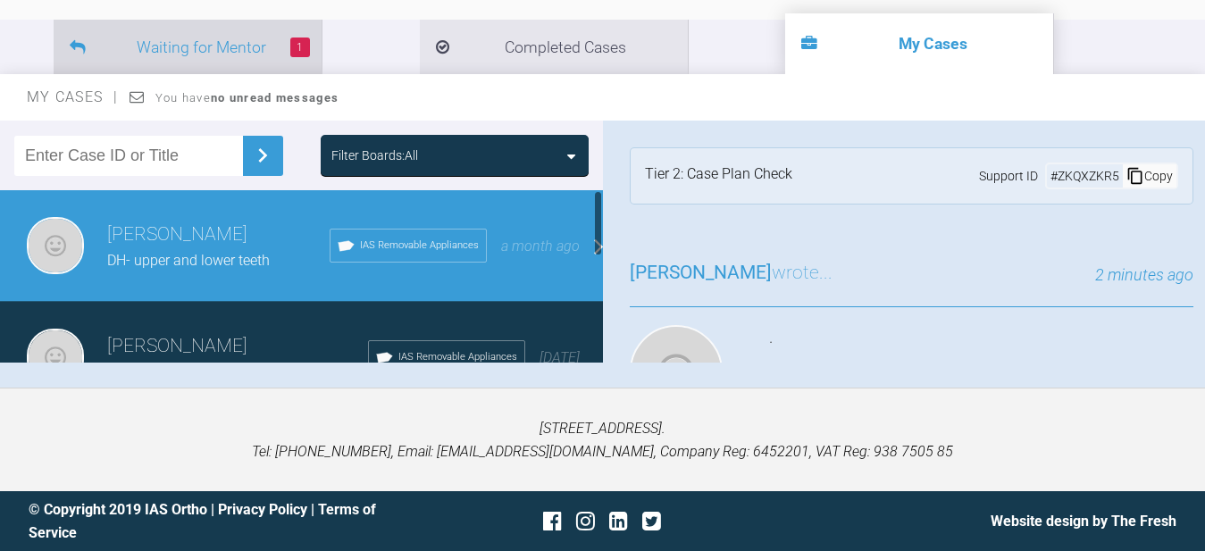
click at [257, 46] on li "1 Waiting for Mentor" at bounding box center [188, 47] width 268 height 54
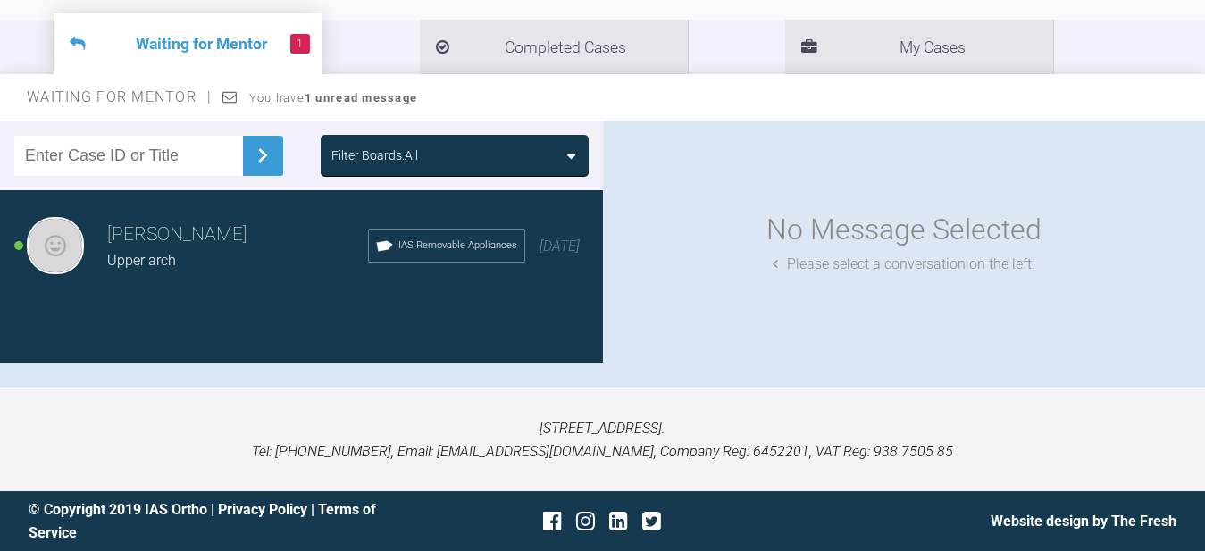
click at [655, 12] on div "1 Waiting for Mentor Completed Cases My Cases" at bounding box center [602, 36] width 1205 height 76
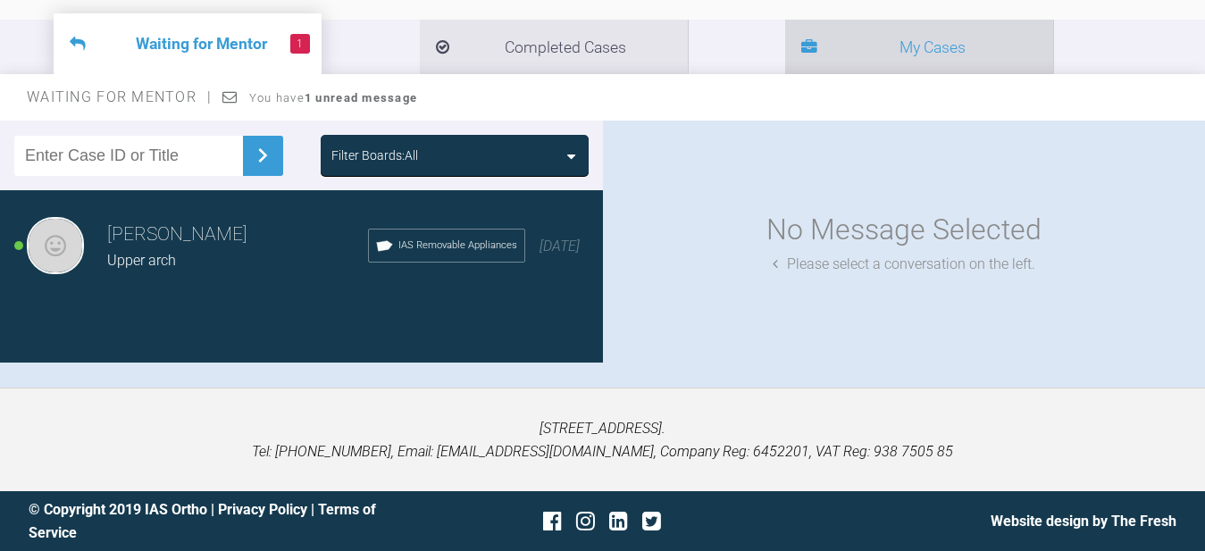
click at [785, 64] on li "My Cases" at bounding box center [919, 47] width 268 height 54
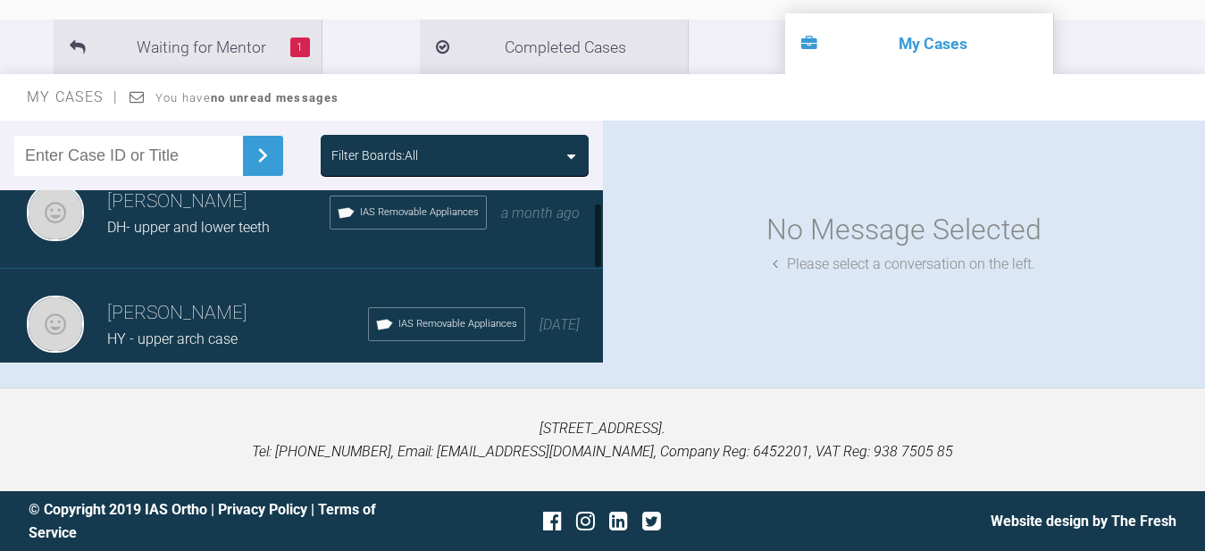
scroll to position [32, 0]
click at [216, 253] on div "Hinna Javed DH- upper and lower teeth IAS Removable Appliances a month ago" at bounding box center [309, 214] width 618 height 112
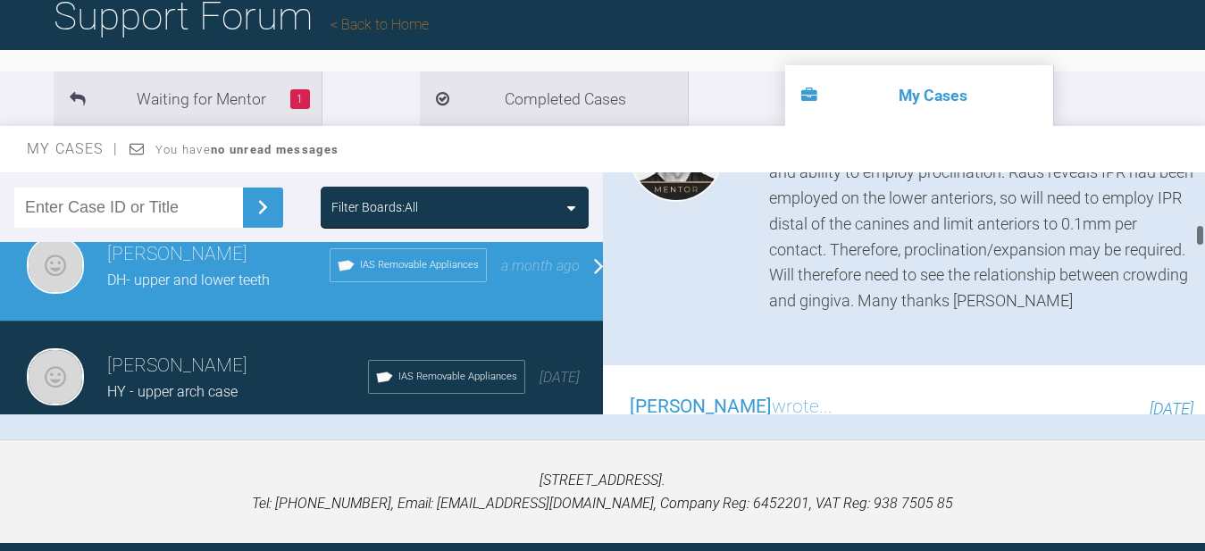
scroll to position [845, 0]
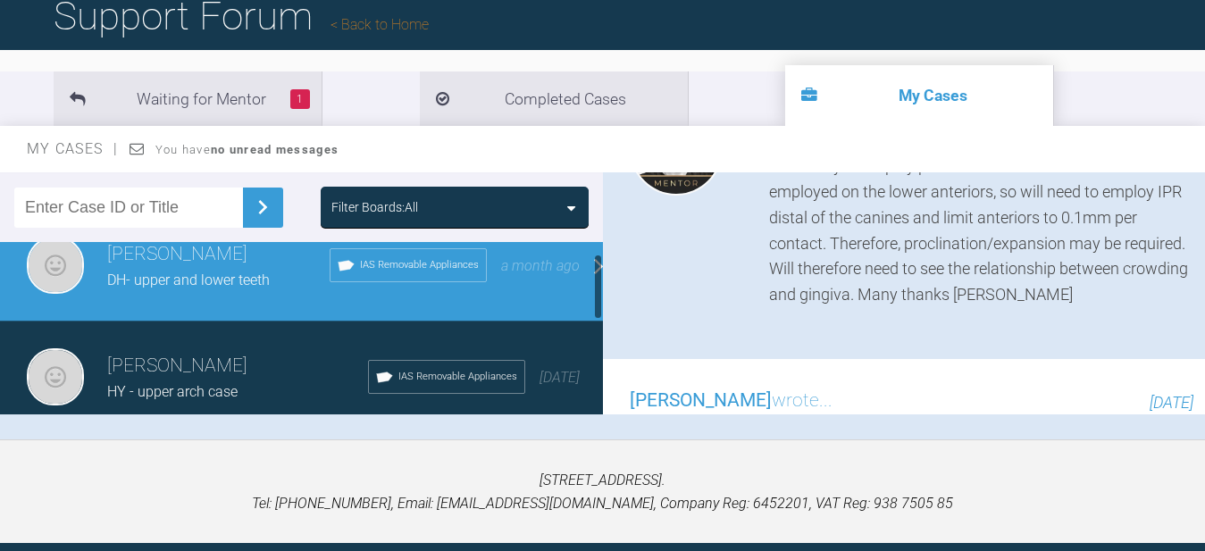
click at [214, 261] on h3 "[PERSON_NAME]" at bounding box center [218, 254] width 222 height 30
click at [572, 279] on div "Hinna Javed DH- upper and lower teeth IAS Removable Appliances a month ago" at bounding box center [309, 266] width 618 height 112
click at [579, 275] on div "Hinna Javed DH- upper and lower teeth IAS Removable Appliances a month ago" at bounding box center [309, 266] width 618 height 112
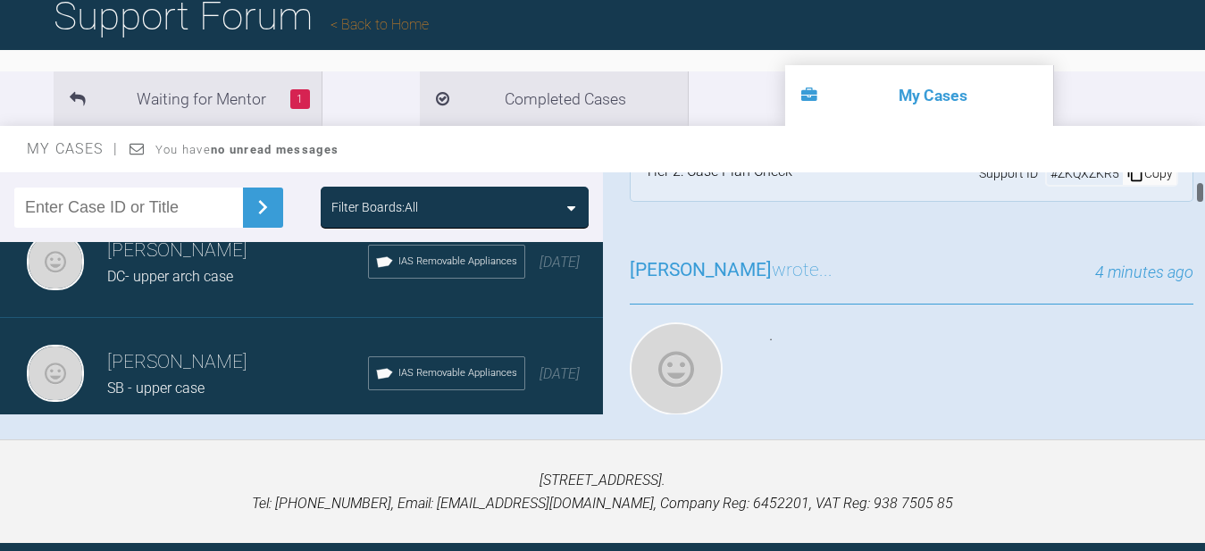
scroll to position [54, 0]
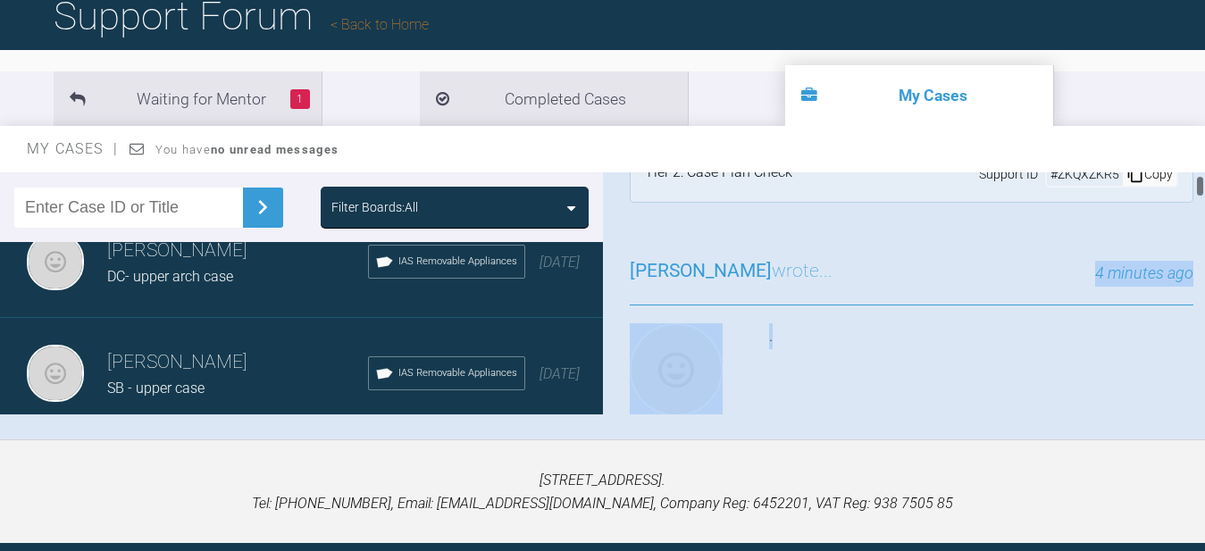
drag, startPoint x: 773, startPoint y: 341, endPoint x: 899, endPoint y: 288, distance: 137.3
click at [899, 288] on div "Hinna Javed wrote... 4 minutes ago . Reply Mark Complete" at bounding box center [912, 391] width 618 height 323
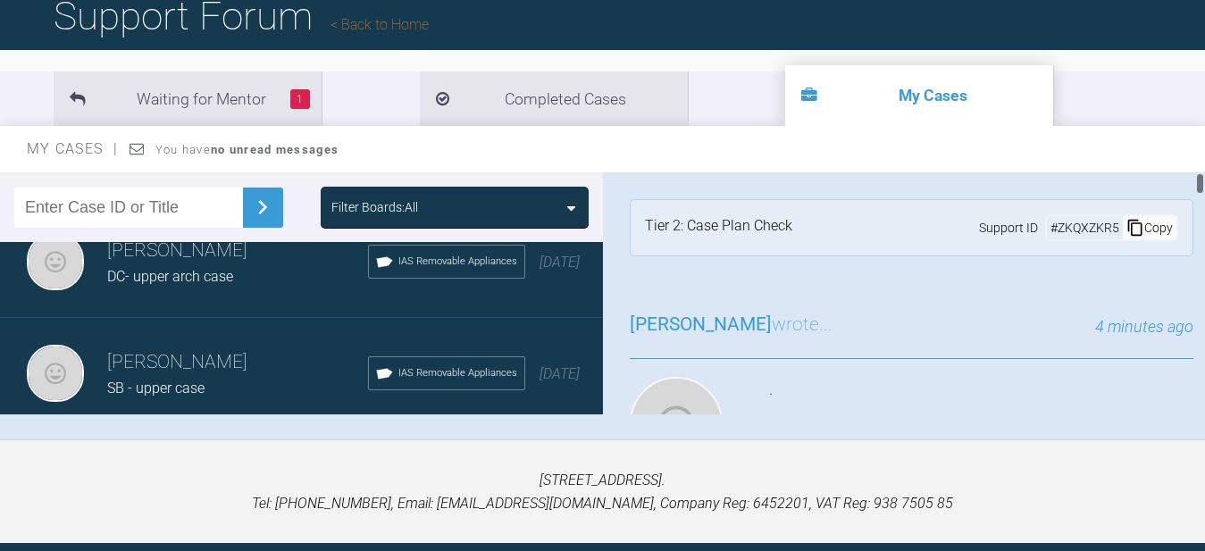
click at [1006, 342] on div "Hinna Javed wrote... 4 minutes ago" at bounding box center [912, 334] width 564 height 49
click at [1138, 222] on div "Copy" at bounding box center [1150, 227] width 54 height 23
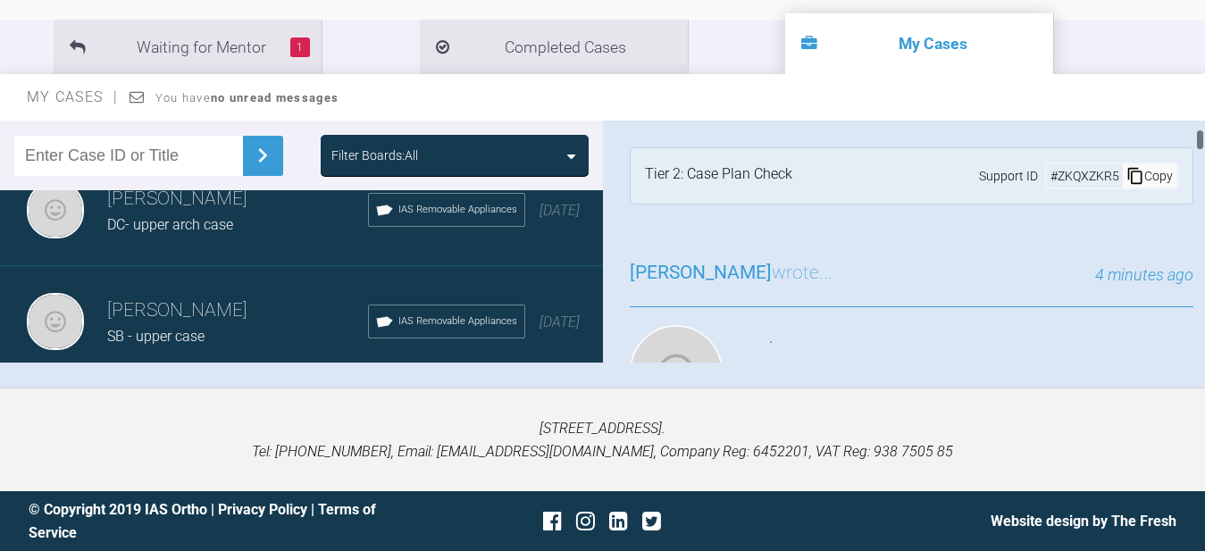
scroll to position [196, 0]
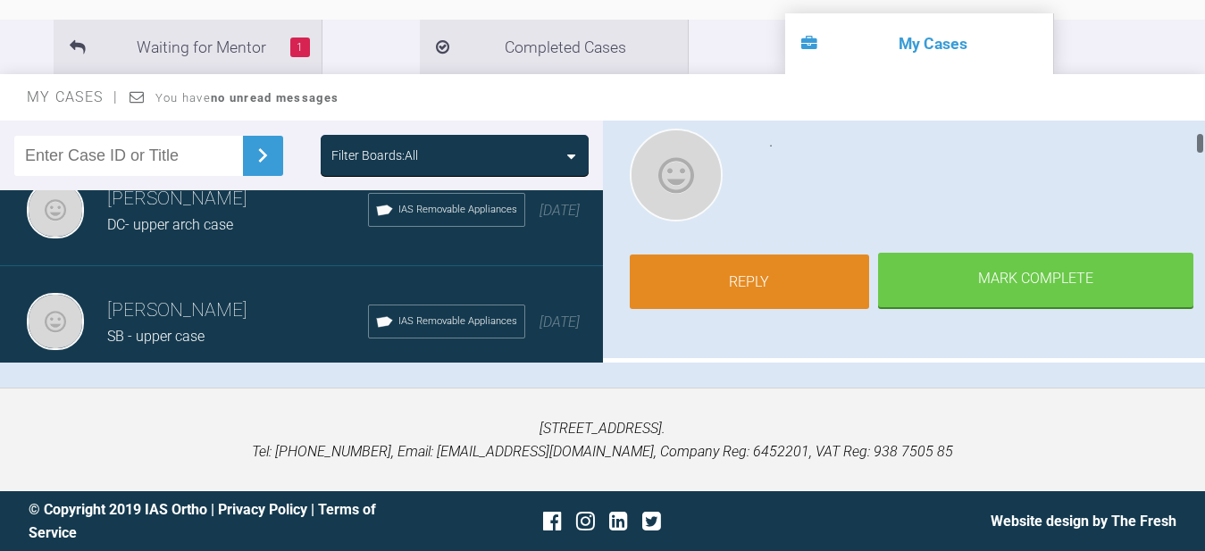
click at [753, 256] on link "Reply" at bounding box center [750, 282] width 240 height 55
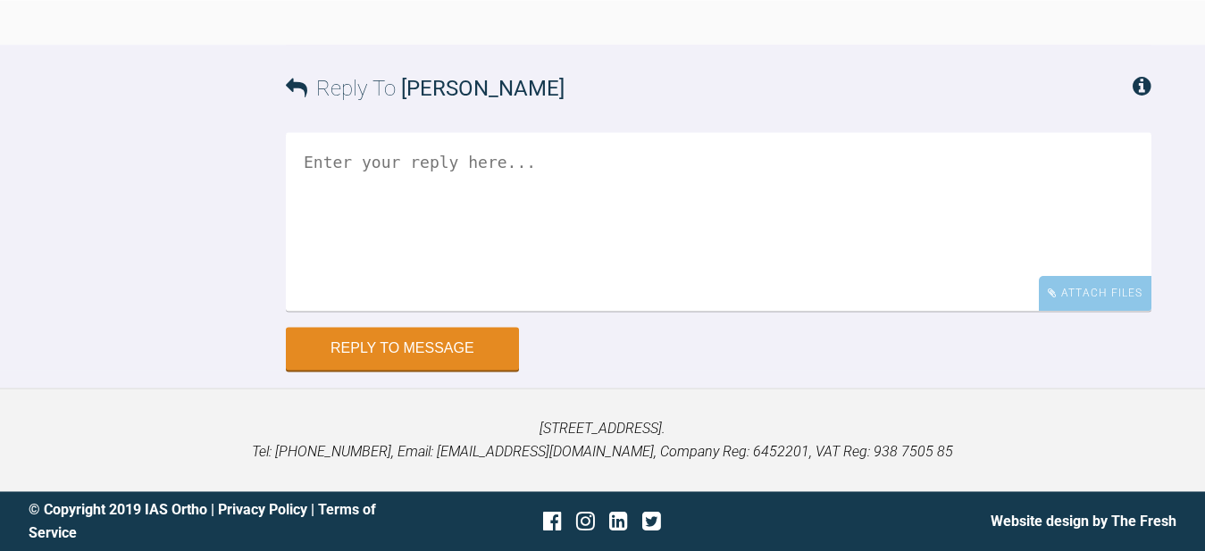
scroll to position [4608, 0]
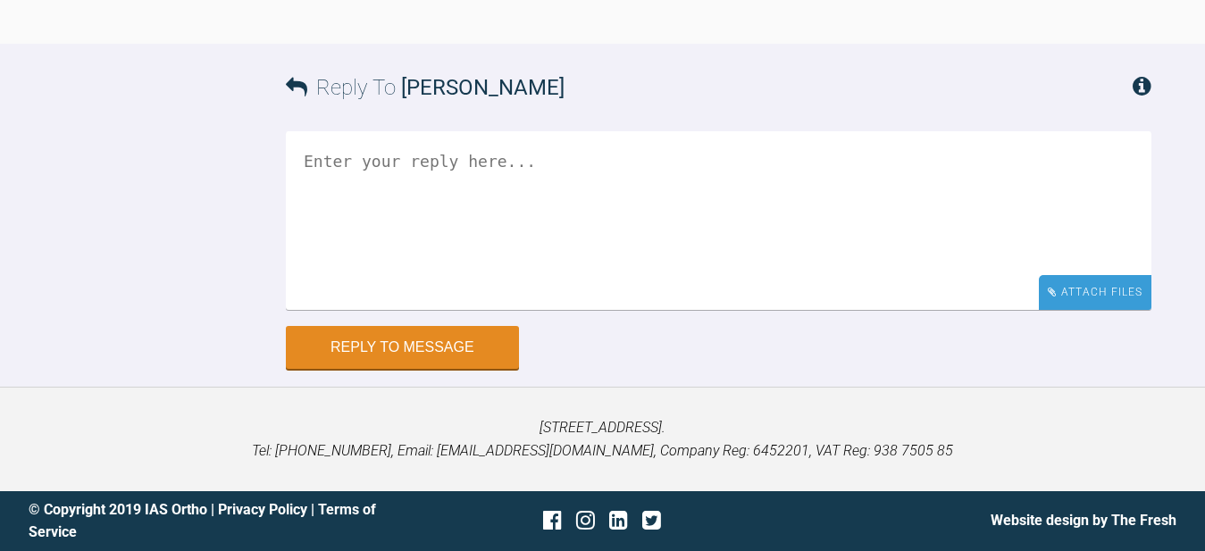
click at [1083, 286] on div "Attach Files" at bounding box center [1095, 292] width 113 height 35
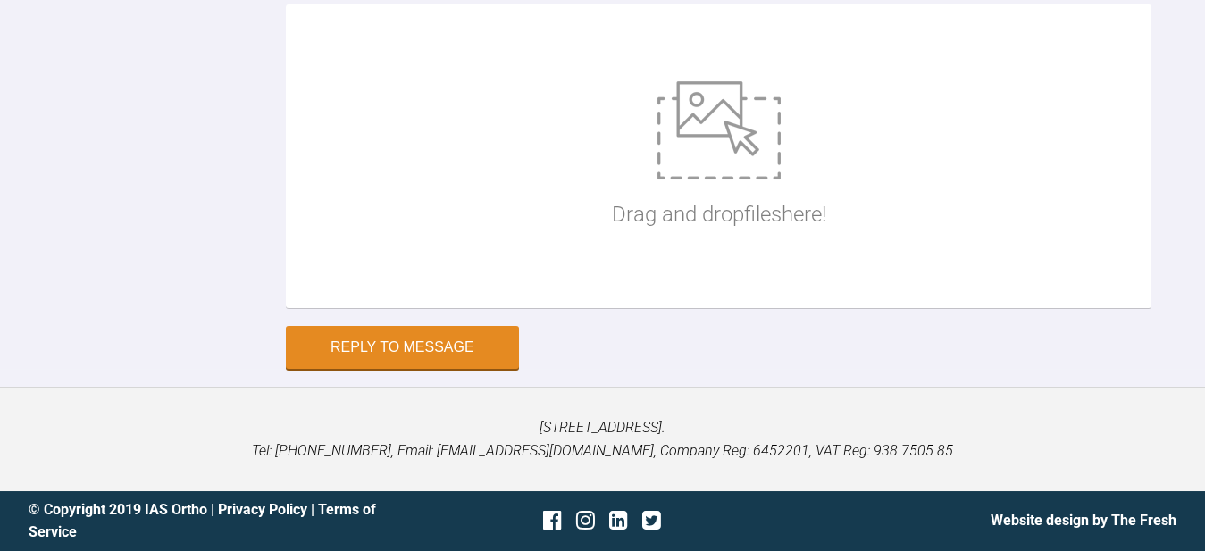
scroll to position [4909, 0]
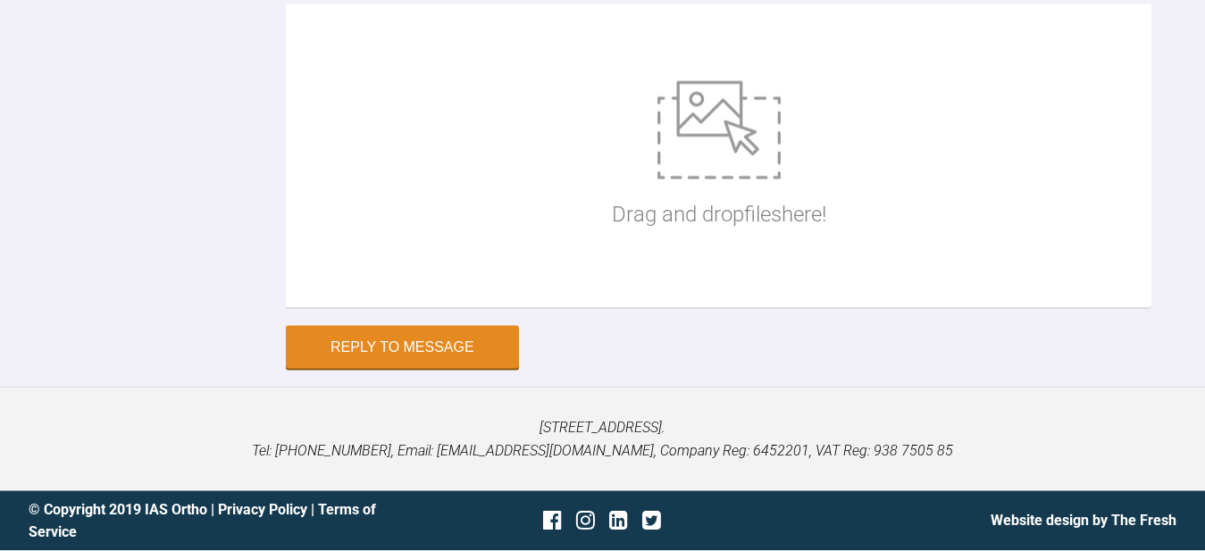
click at [706, 180] on img at bounding box center [718, 130] width 123 height 98
type input "C:\fakepath\IMG-20250808-WA0004.jpg"
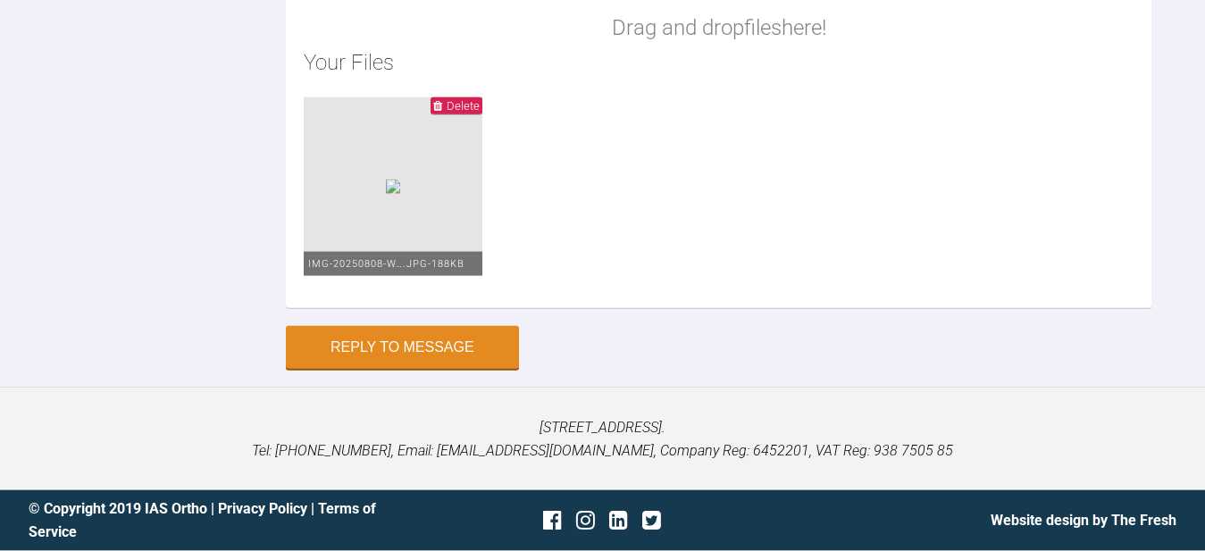
scroll to position [4919, 0]
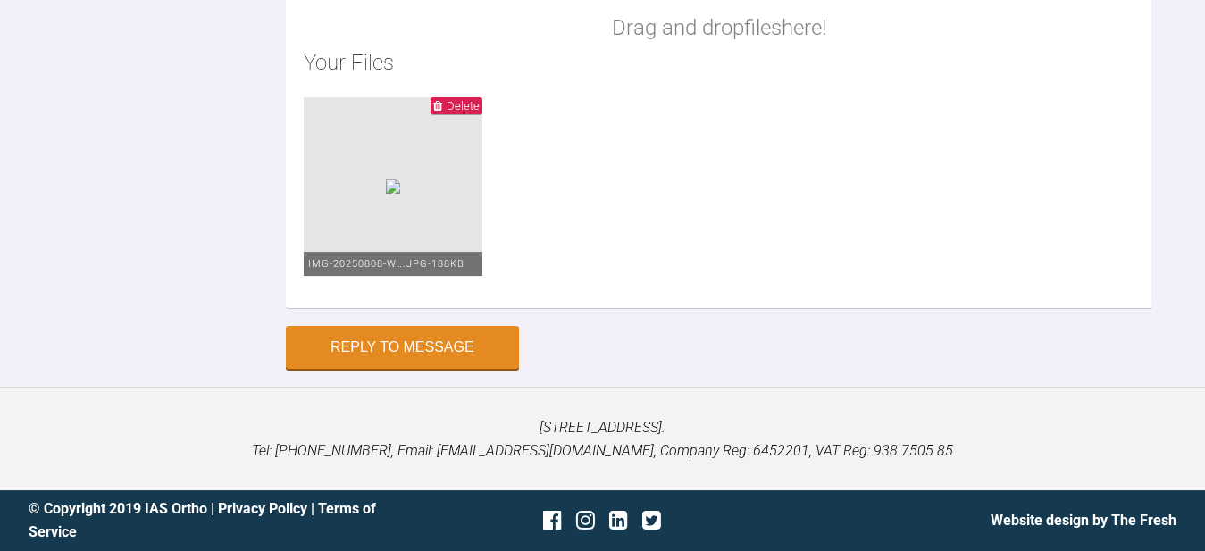
type input "C:\fakepath\IMG-20250808-WA0005.jpg"
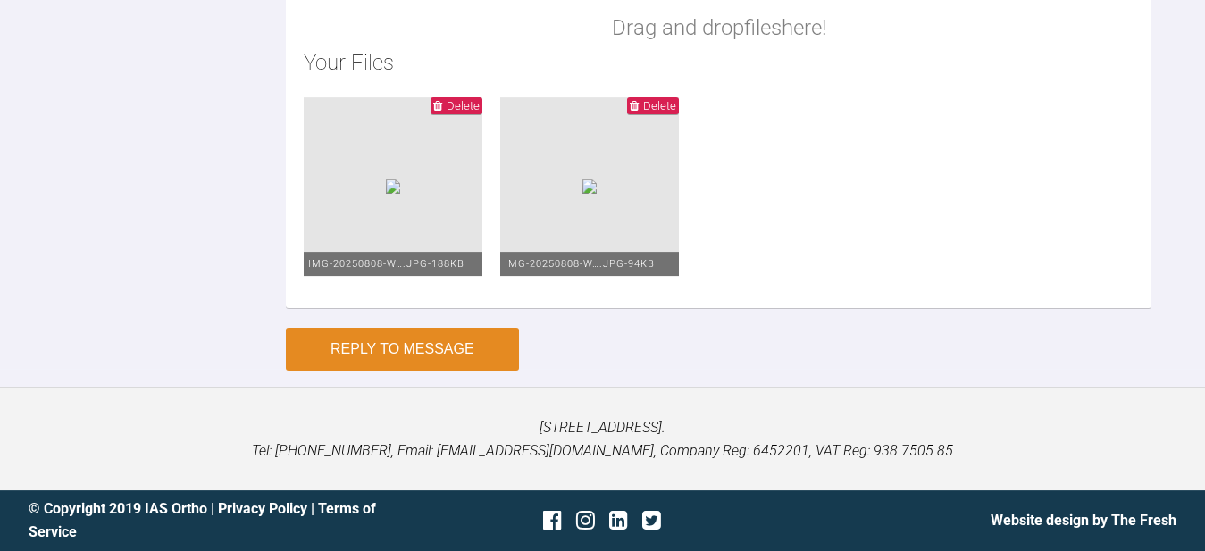
click at [386, 371] on button "Reply to Message" at bounding box center [402, 349] width 233 height 43
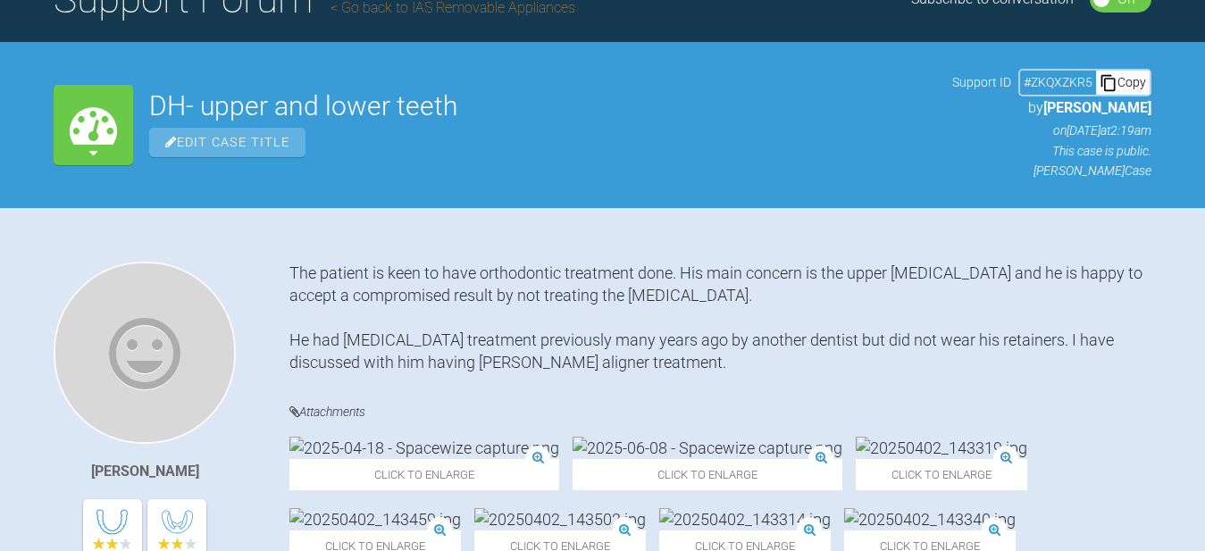
scroll to position [171, 0]
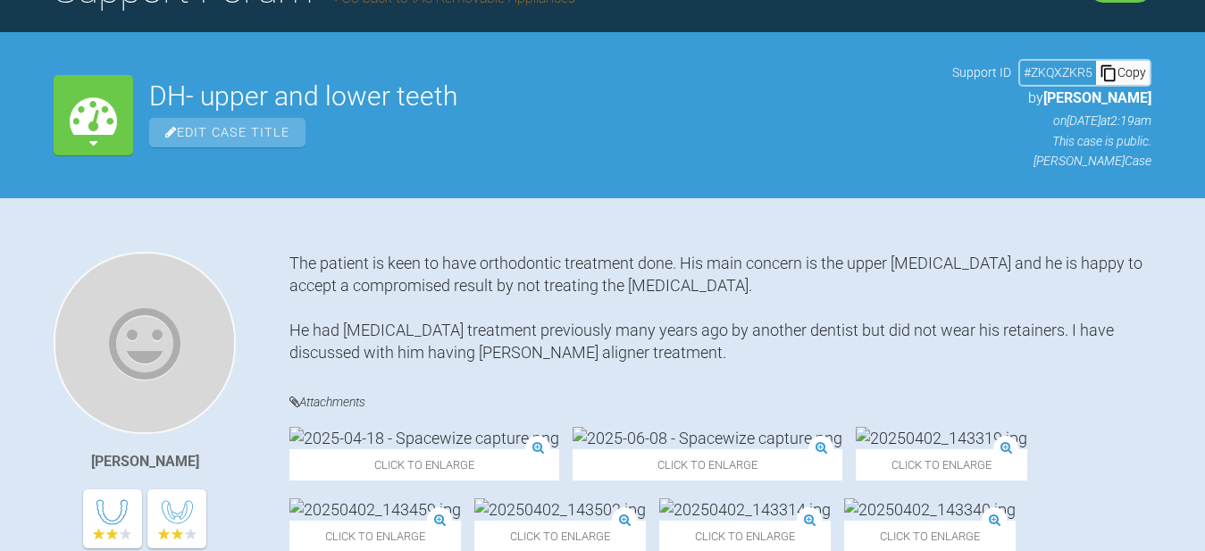
click at [96, 142] on icon at bounding box center [93, 143] width 8 height 14
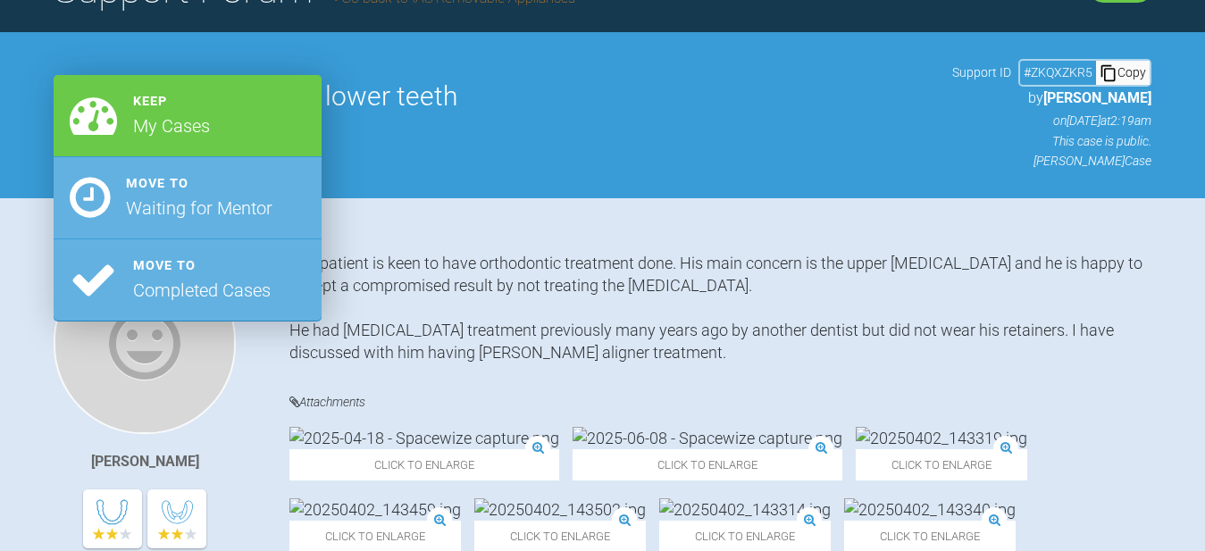
click at [592, 294] on div "The patient is keen to have orthodontic treatment done. His main concern is the…" at bounding box center [720, 308] width 862 height 113
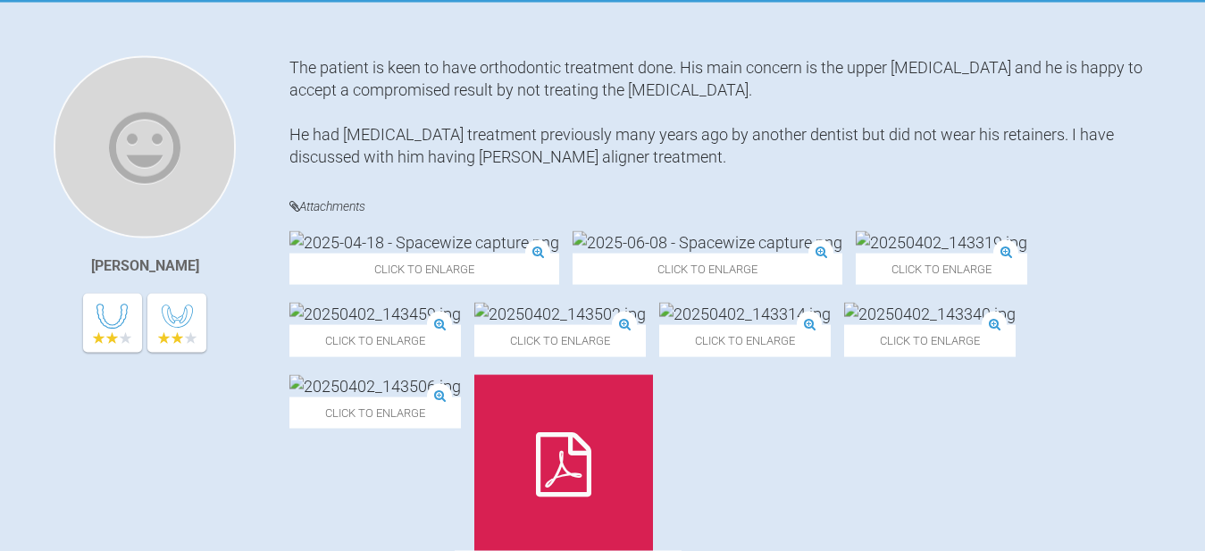
scroll to position [356, 0]
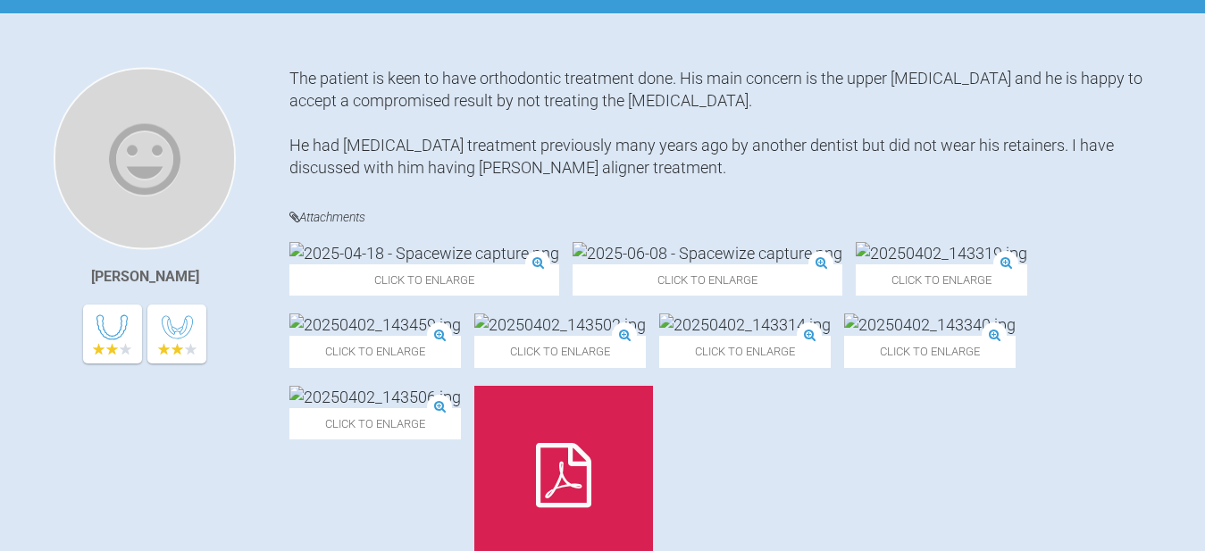
click at [327, 224] on h4 "Attachments" at bounding box center [720, 217] width 862 height 22
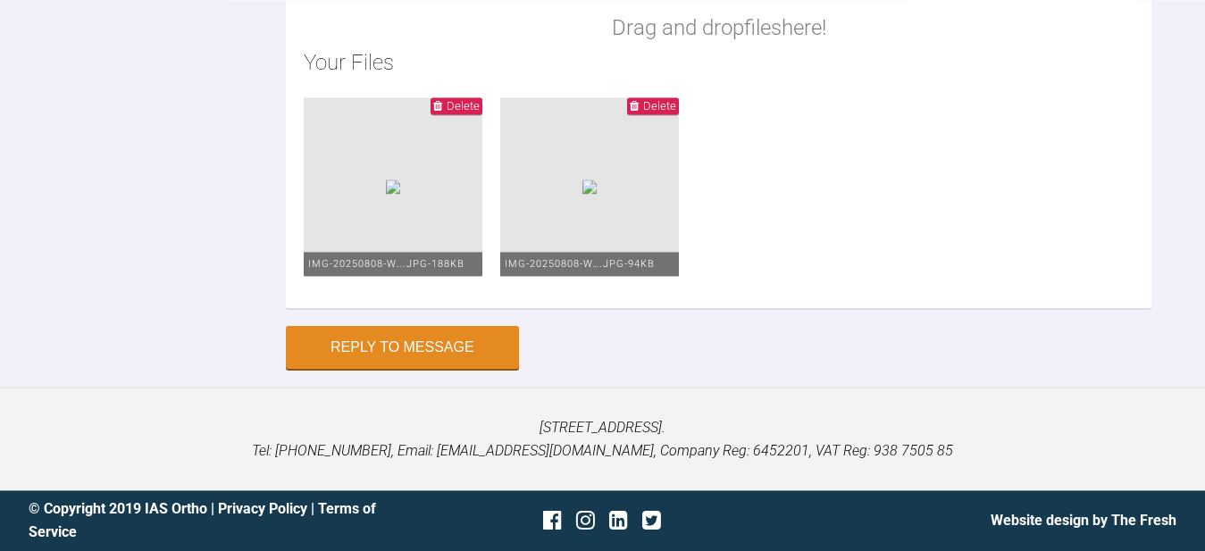
scroll to position [4761, 0]
